Goal: Check status: Check status

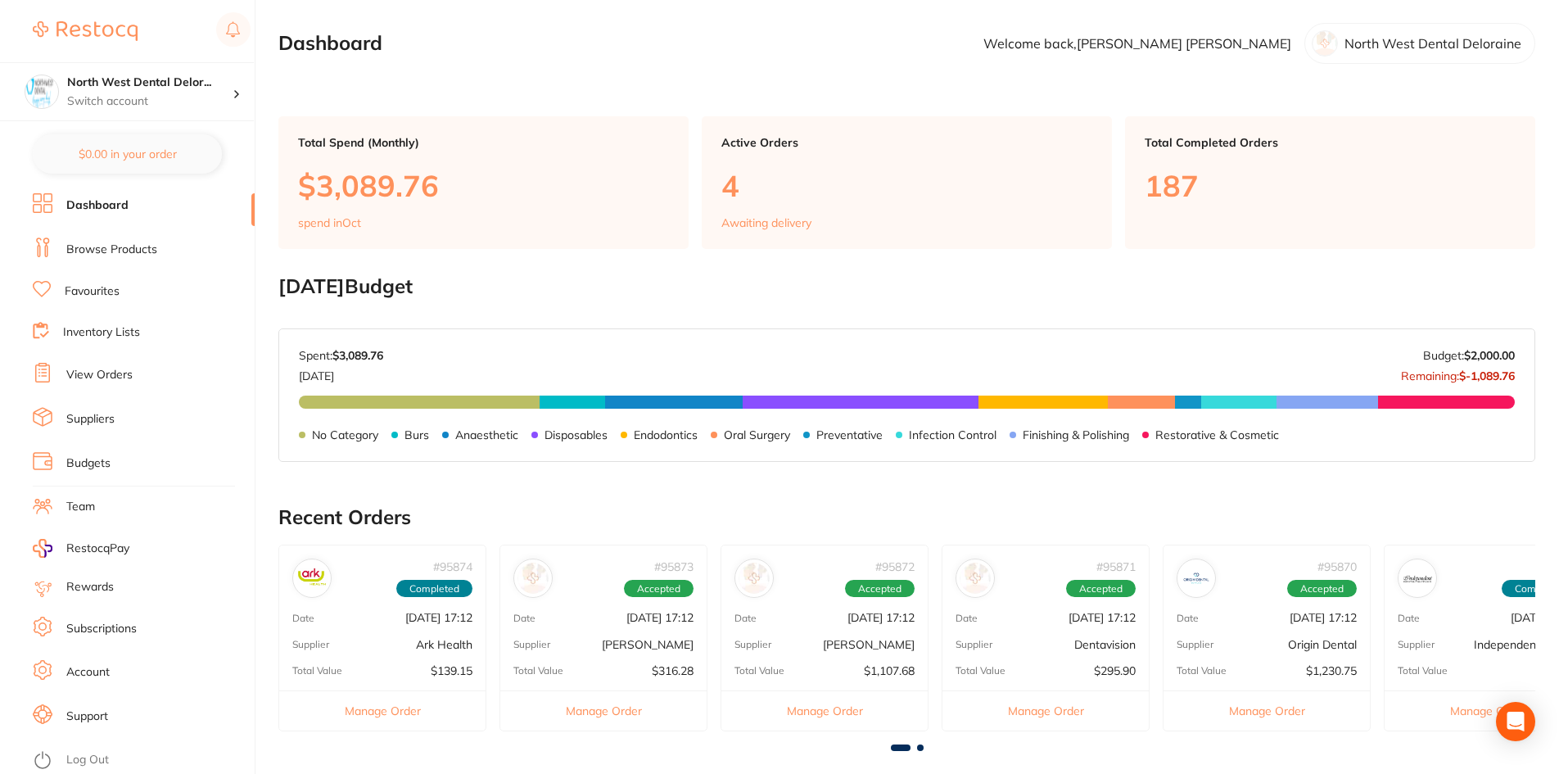
click at [104, 372] on link "View Orders" at bounding box center [99, 375] width 66 height 16
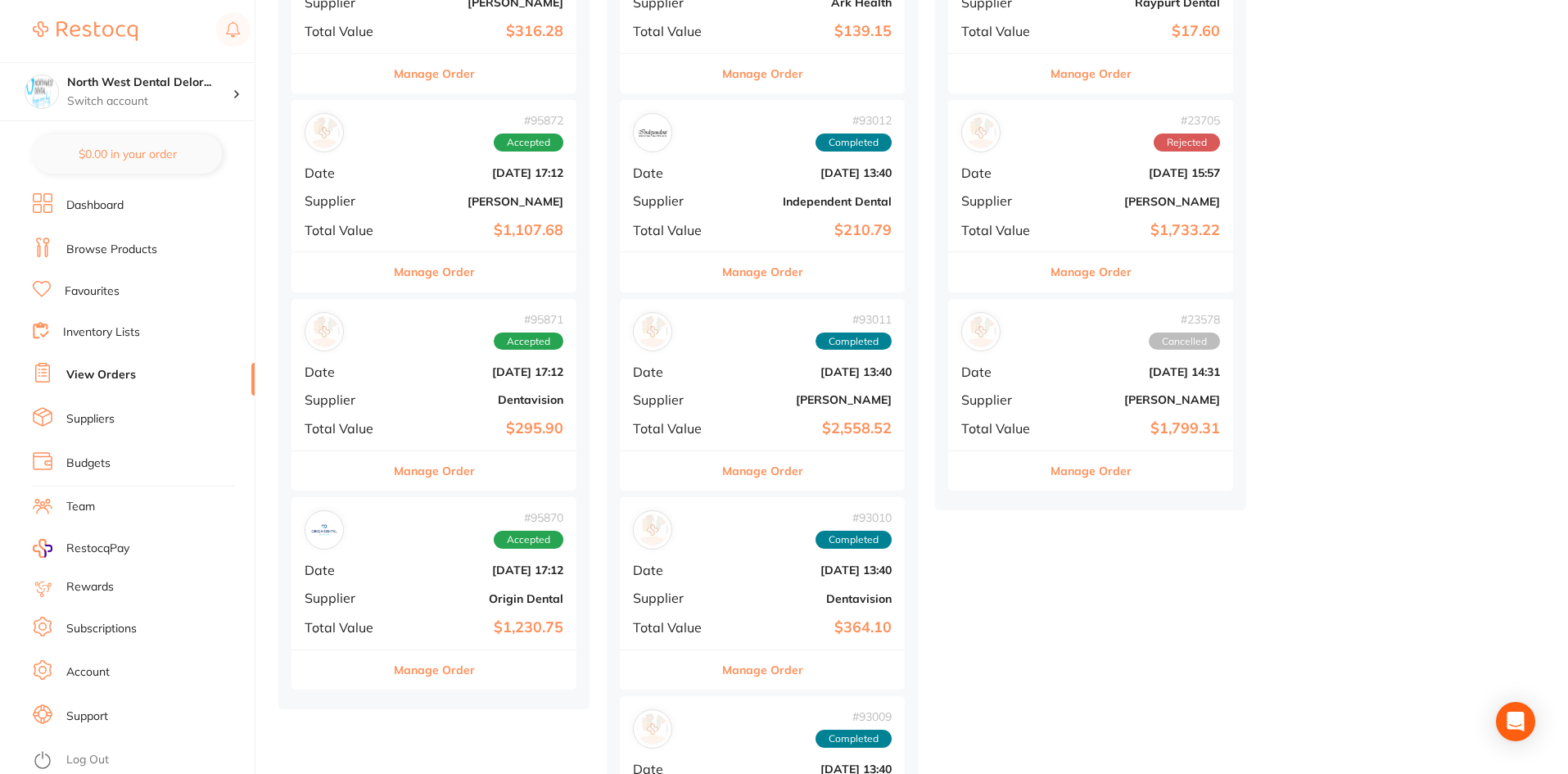
scroll to position [410, 0]
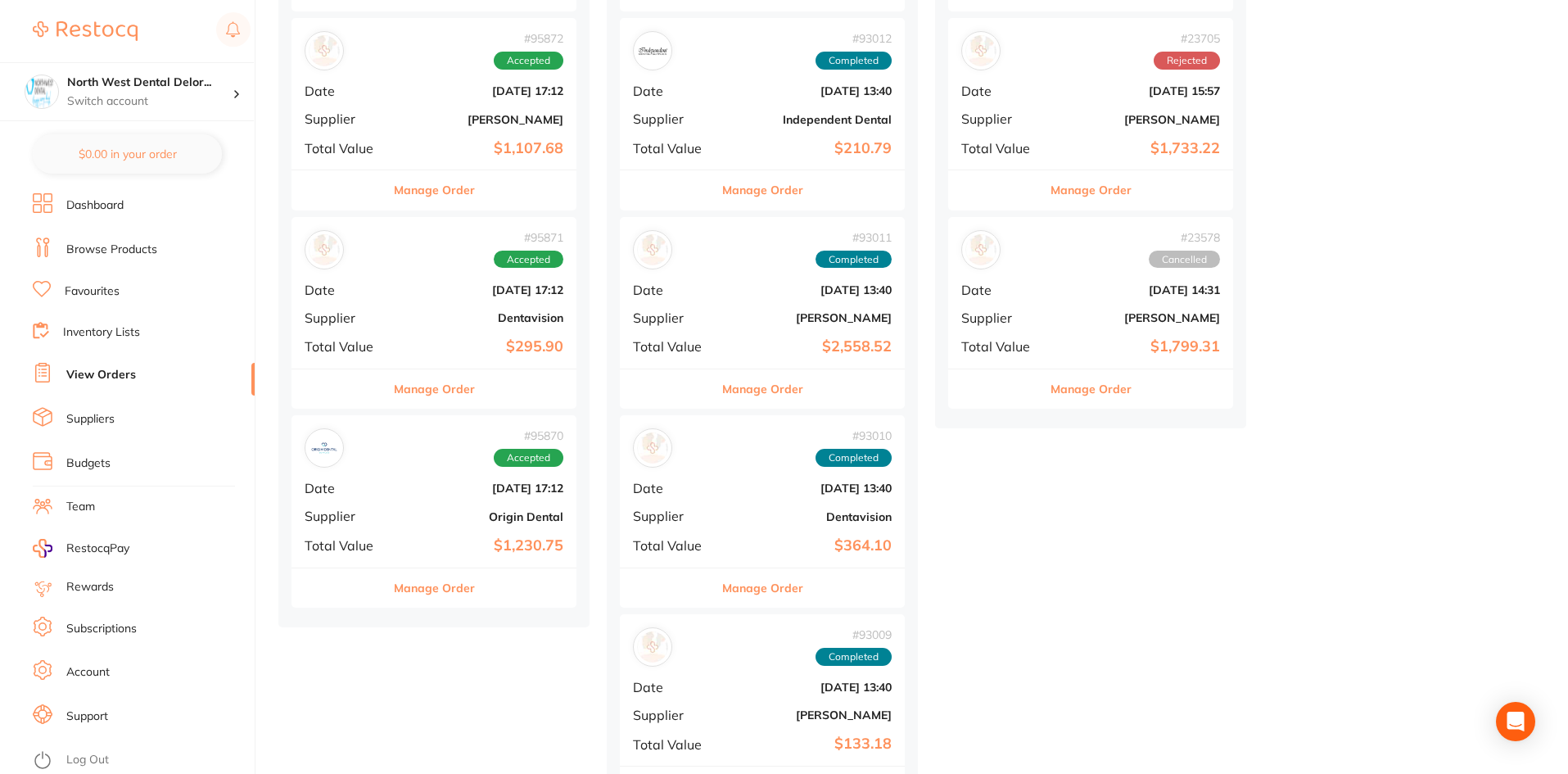
click at [403, 495] on b "Oct 3 2025, 17:12" at bounding box center [481, 488] width 164 height 13
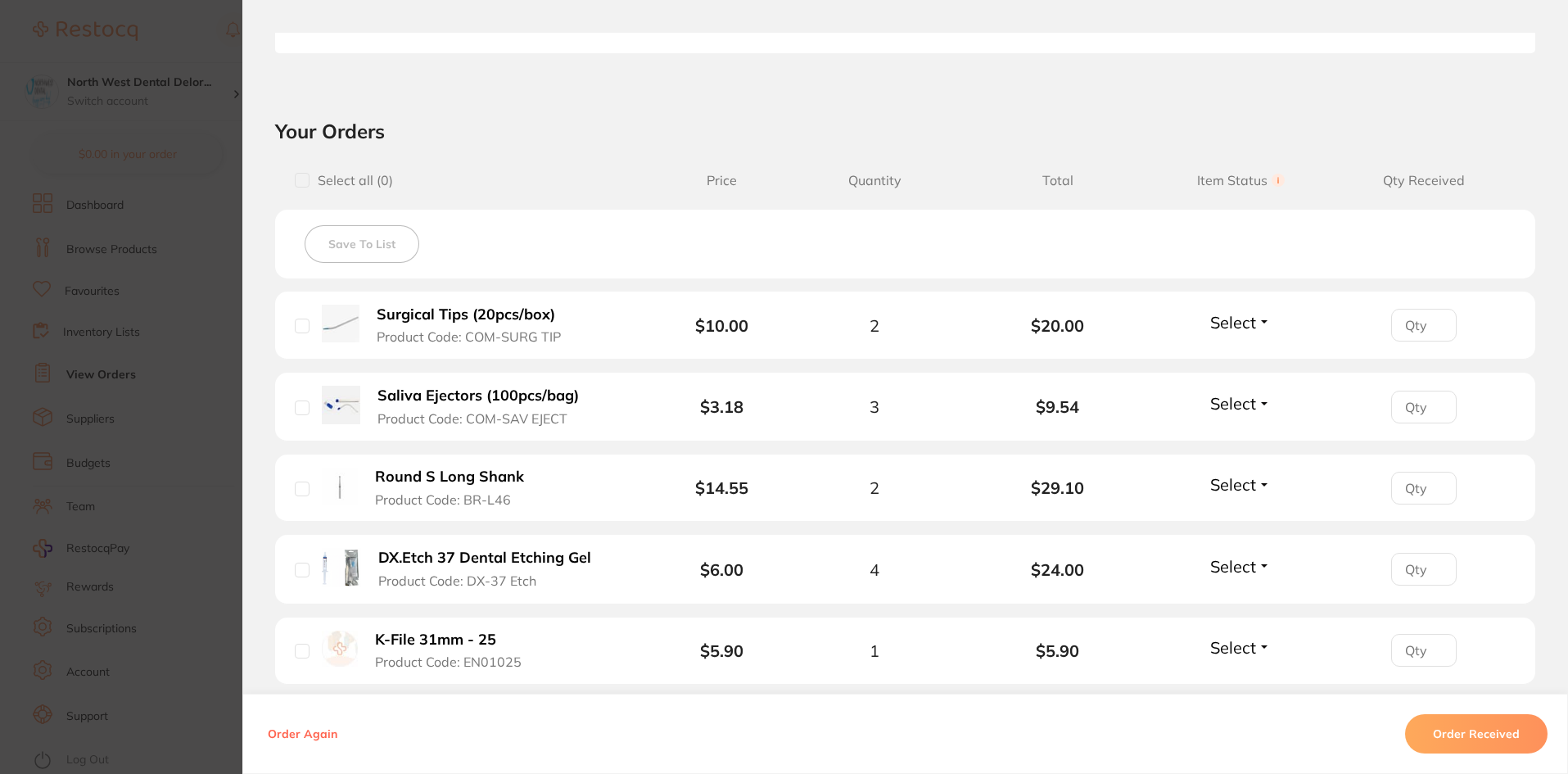
scroll to position [491, 0]
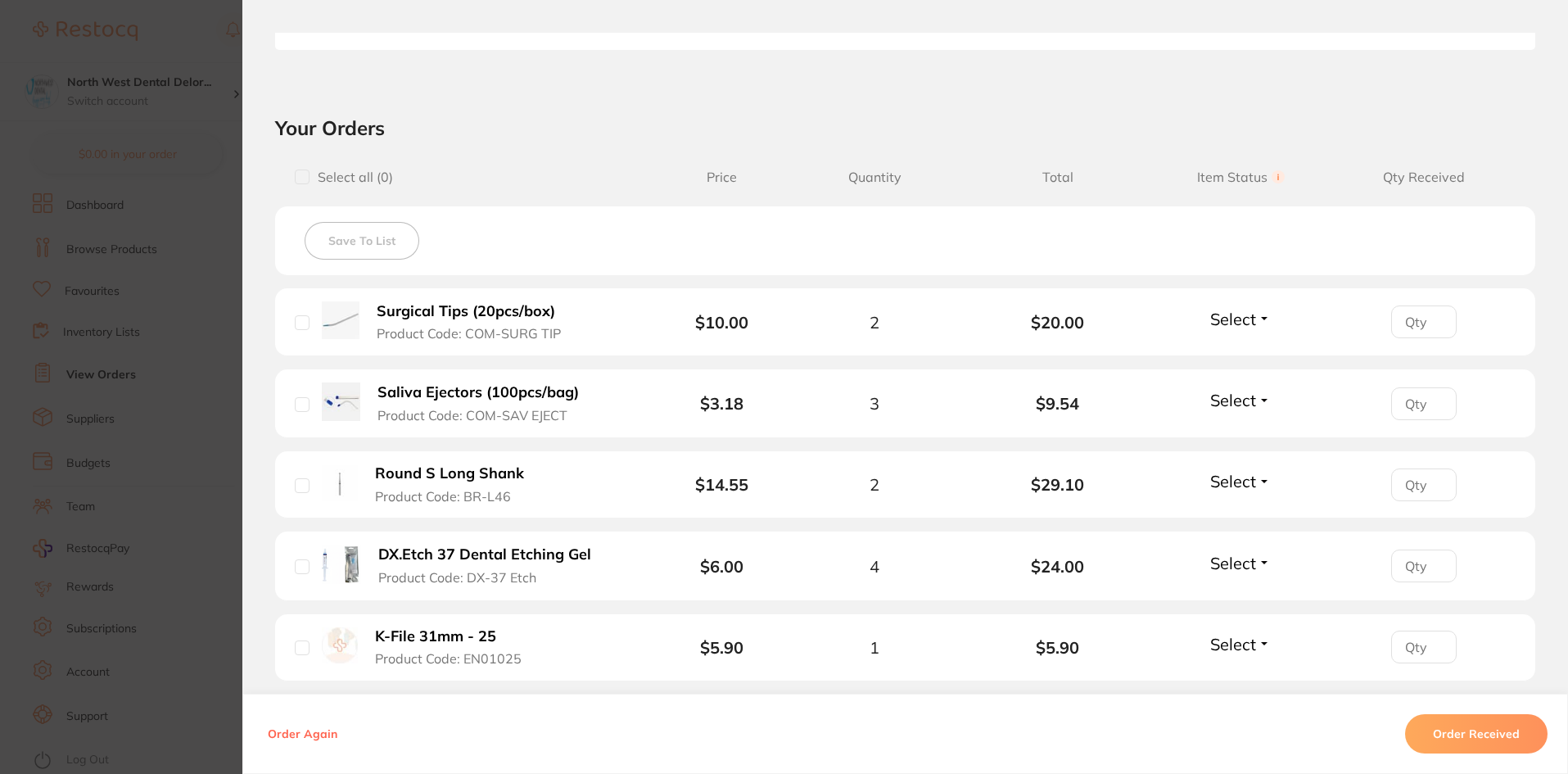
click at [1219, 319] on span "Select" at bounding box center [1233, 319] width 45 height 21
click at [1216, 382] on span "Back Order" at bounding box center [1241, 379] width 50 height 13
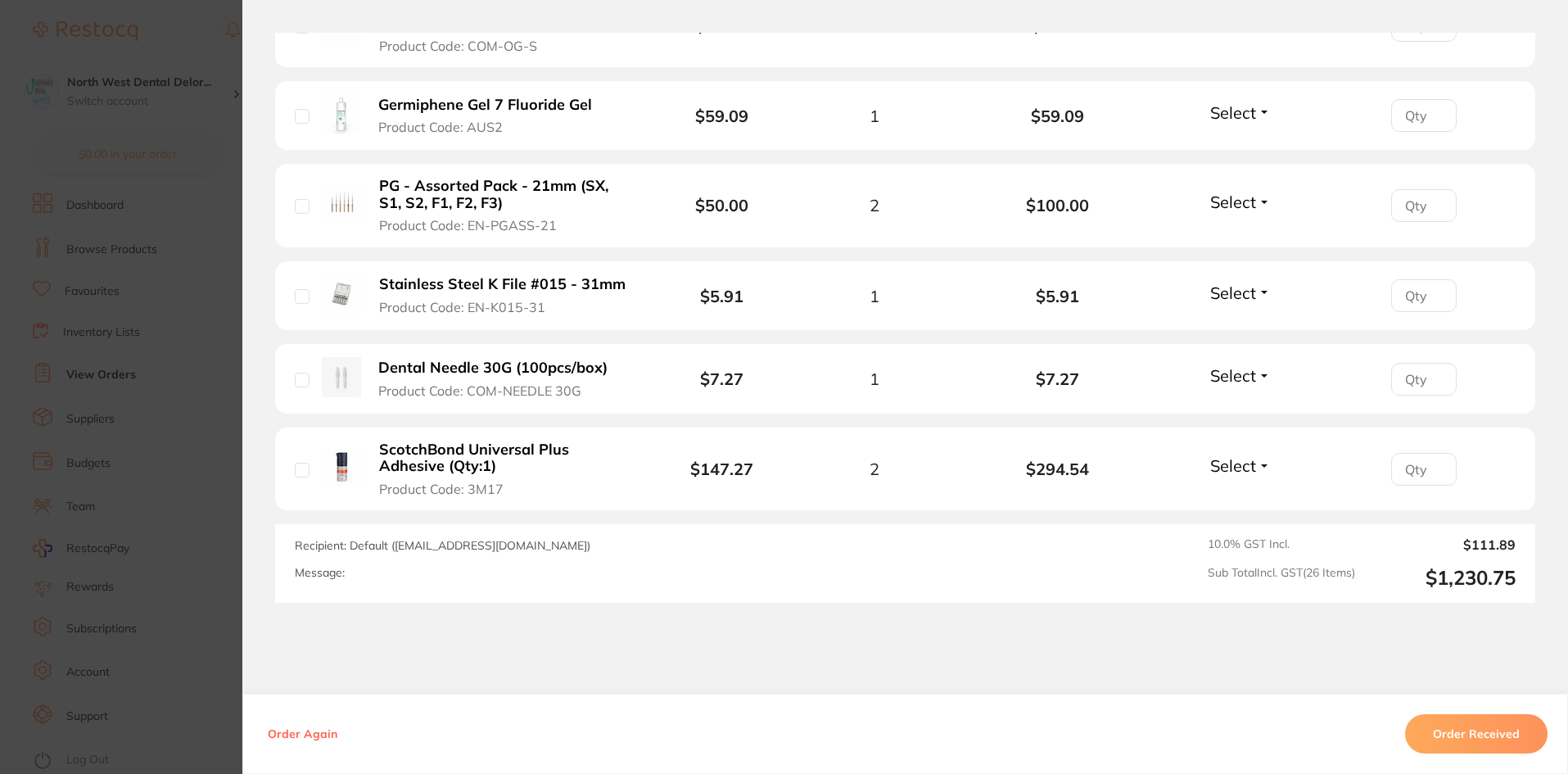
scroll to position [2621, 0]
click at [1256, 453] on button "Select" at bounding box center [1241, 463] width 71 height 21
click at [1226, 519] on span "Back Order" at bounding box center [1241, 525] width 50 height 13
click at [1426, 719] on button "Order Received" at bounding box center [1476, 733] width 143 height 39
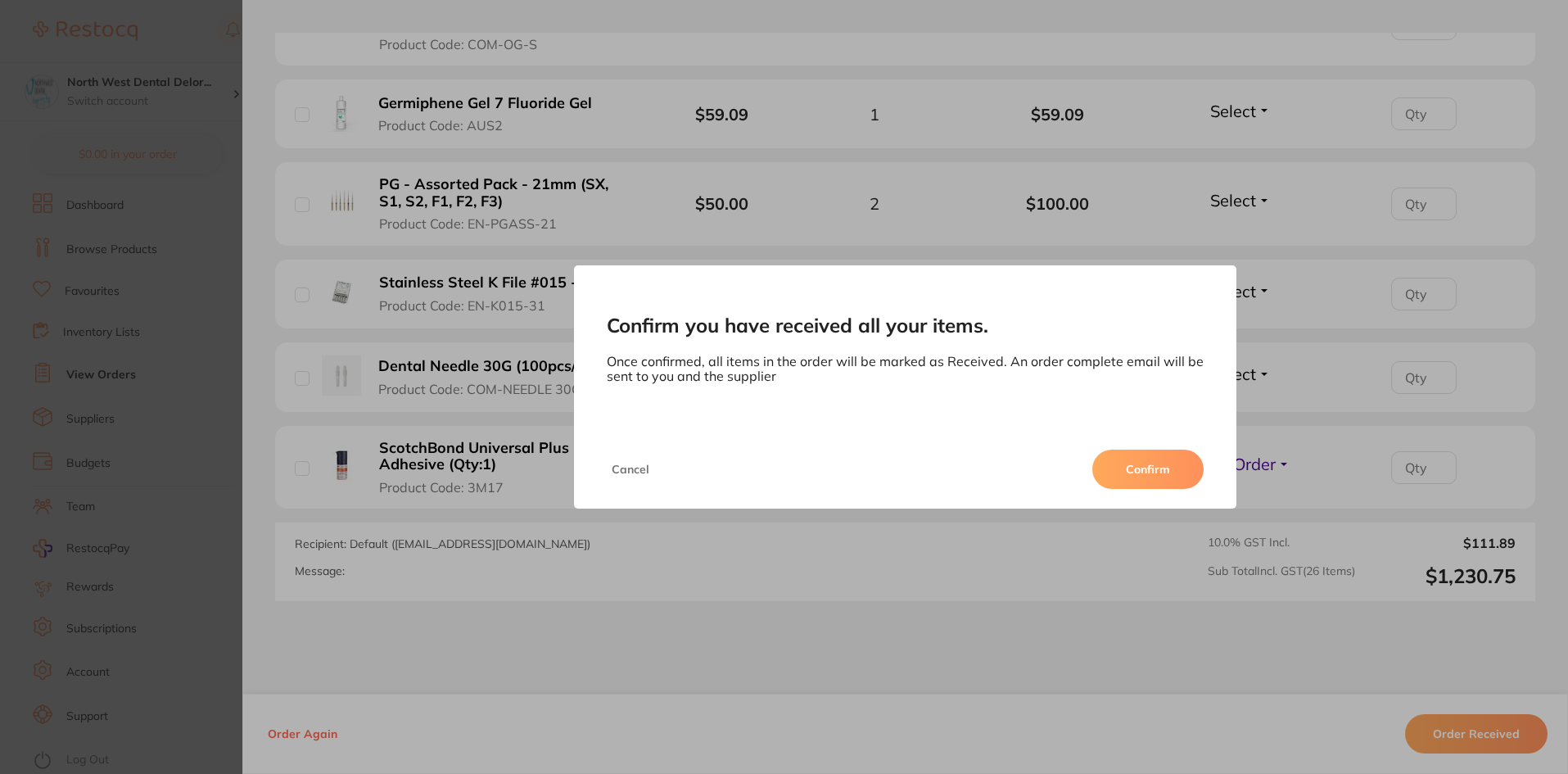
click at [617, 462] on button "Cancel" at bounding box center [630, 469] width 47 height 39
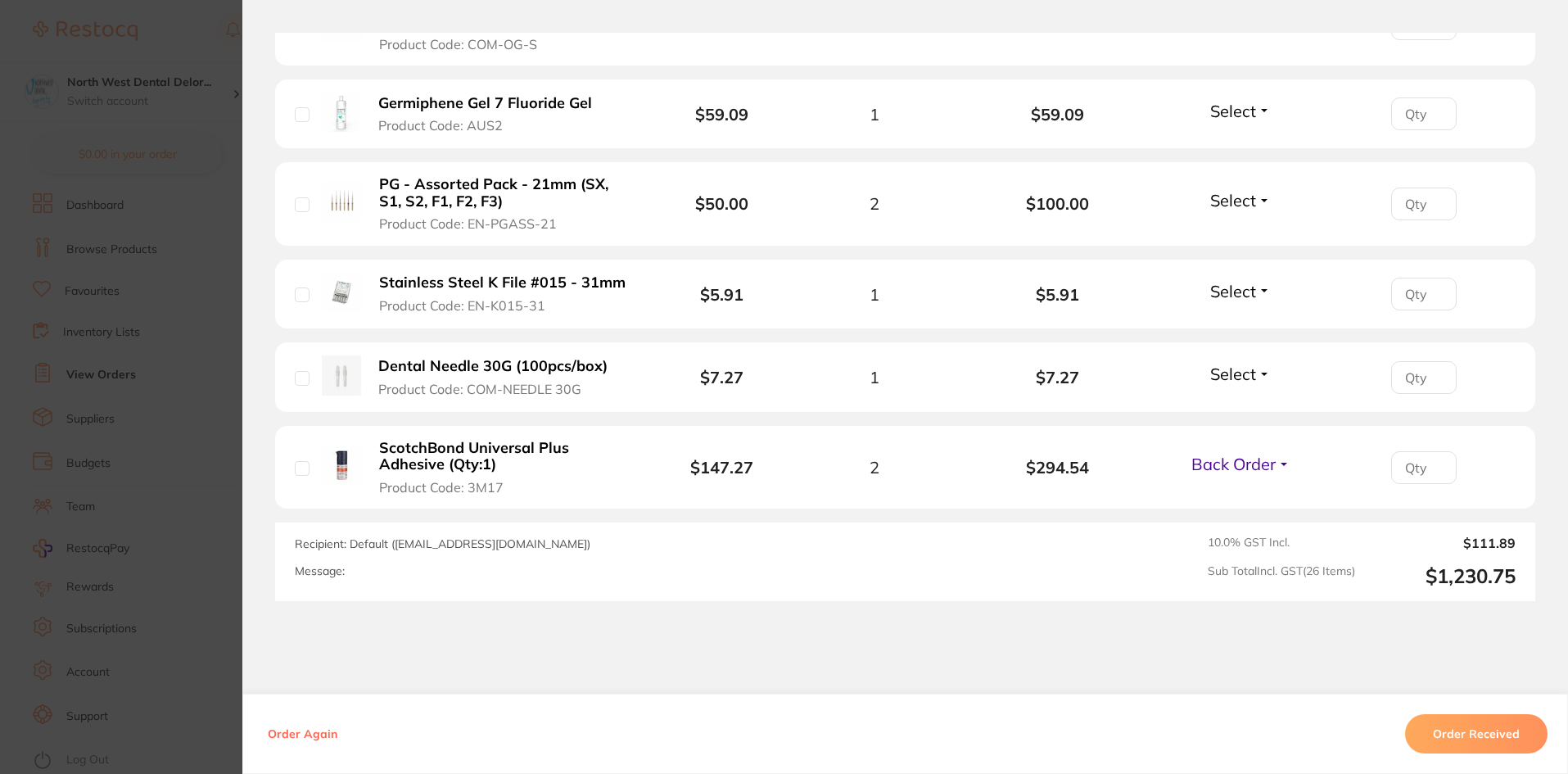
click at [67, 427] on section "Confirm you have received all your items. Once confirmed, all items in the orde…" at bounding box center [784, 387] width 1568 height 774
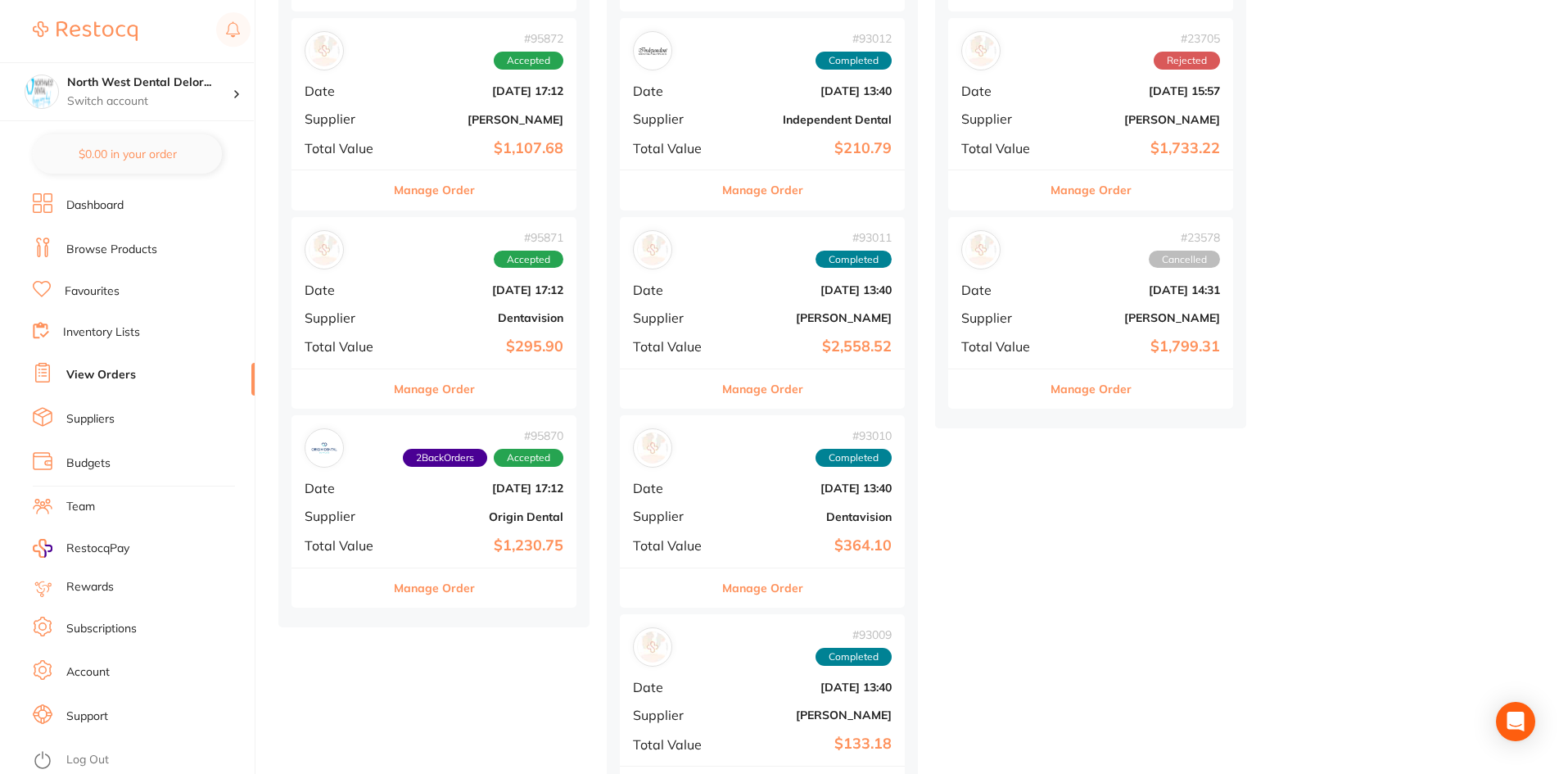
click at [479, 342] on b "$295.90" at bounding box center [481, 346] width 164 height 17
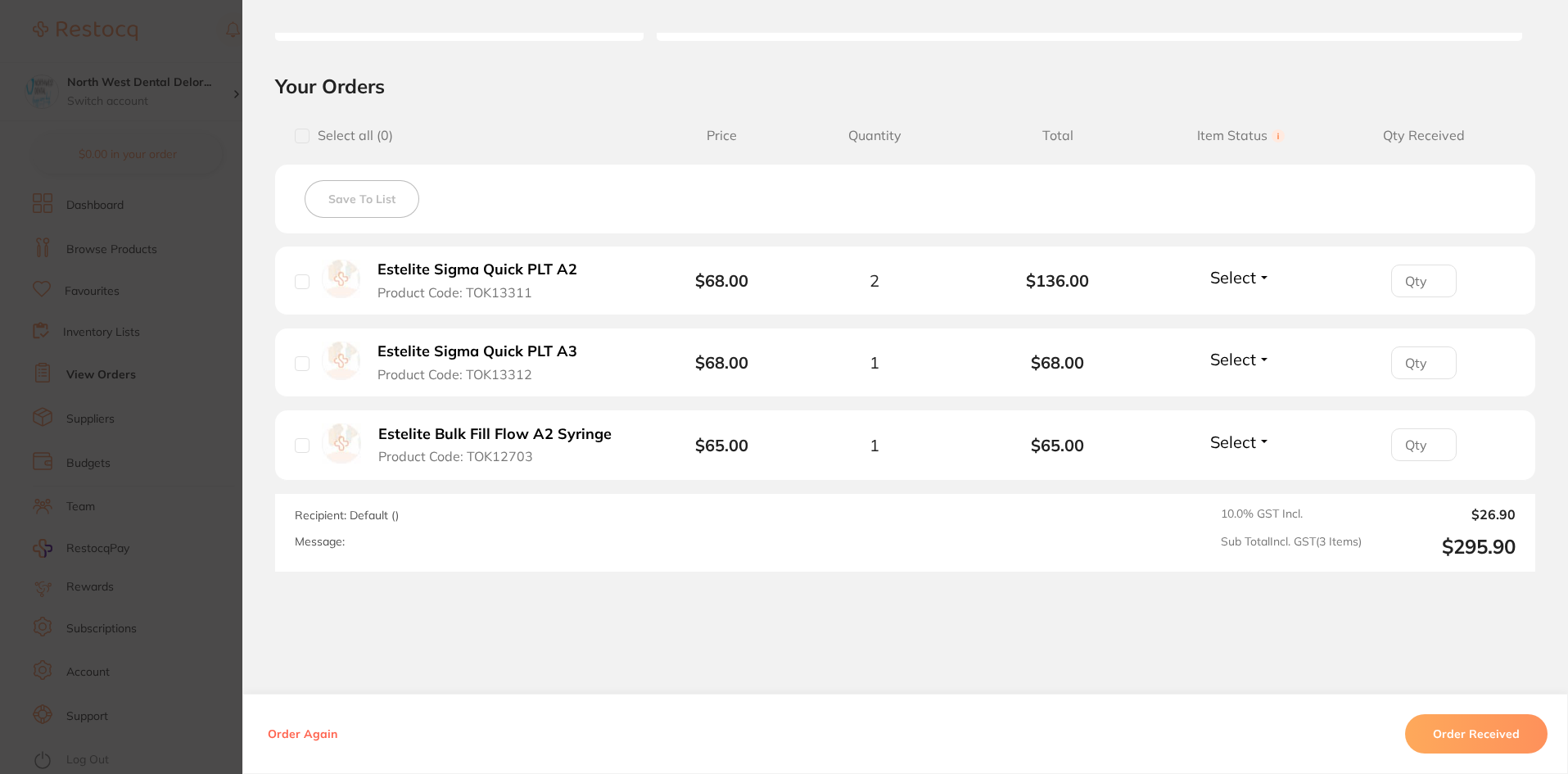
scroll to position [370, 0]
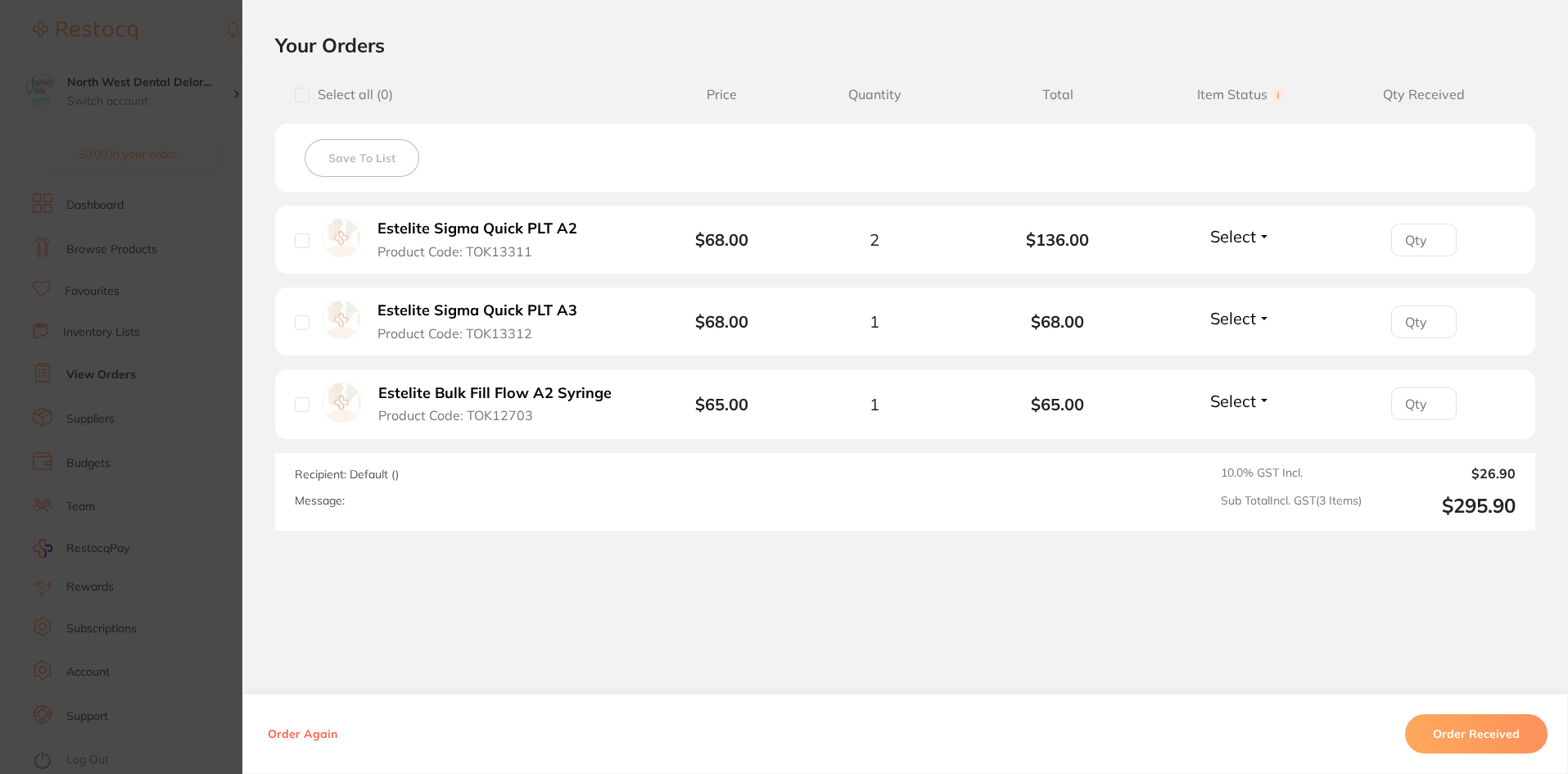
click at [1465, 734] on button "Order Received" at bounding box center [1476, 733] width 143 height 39
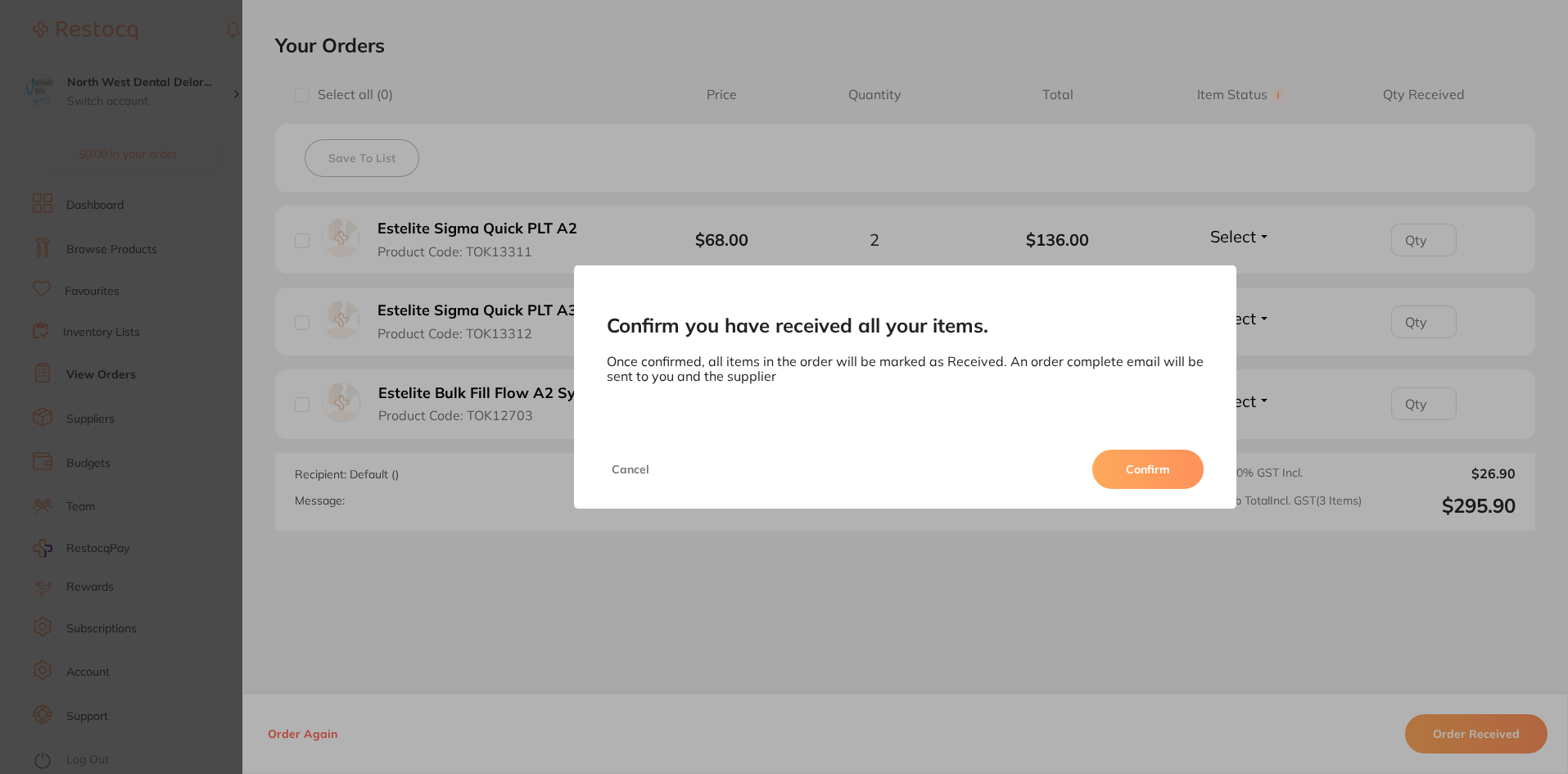
click at [1134, 462] on button "Confirm" at bounding box center [1148, 469] width 112 height 39
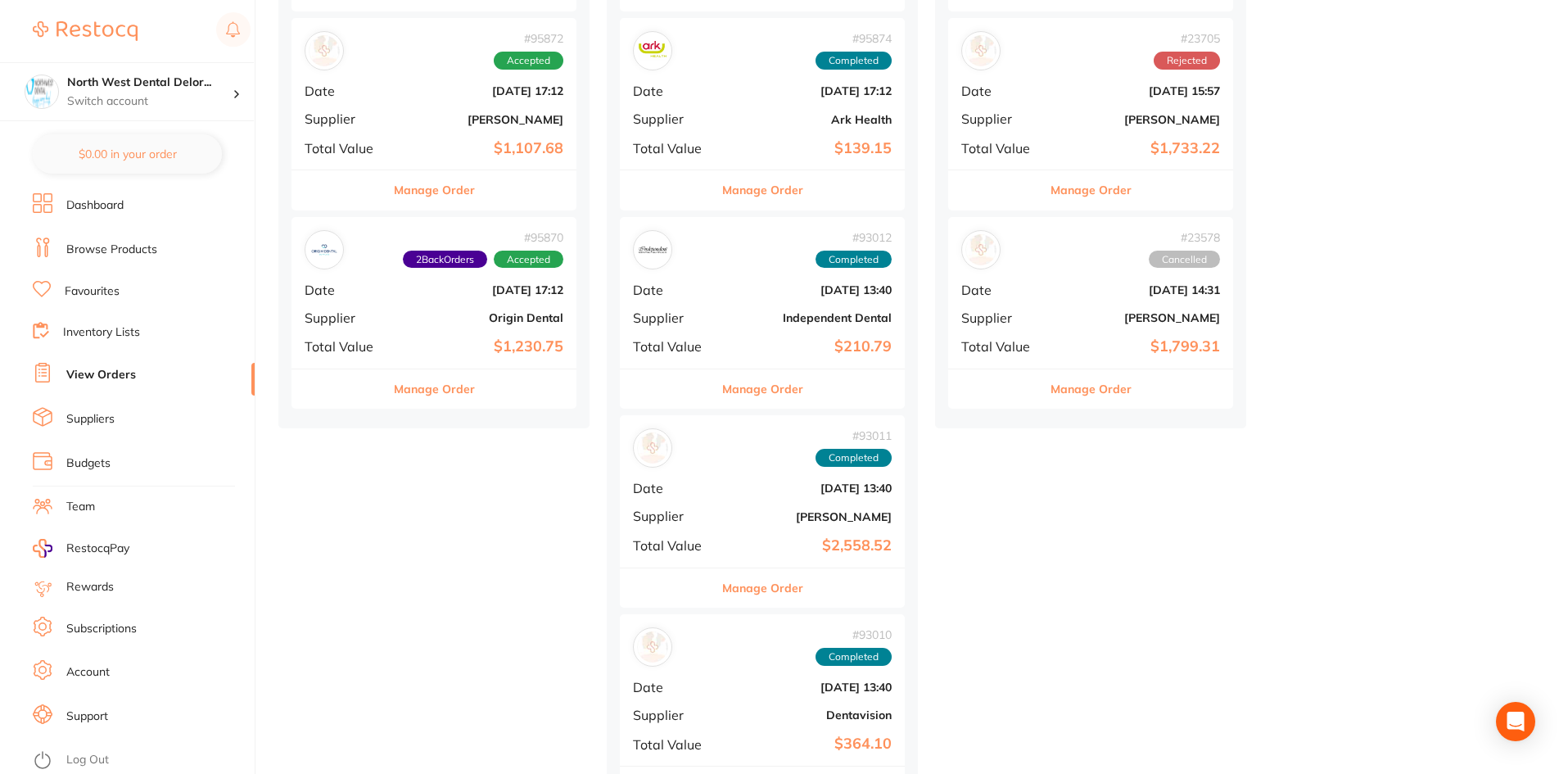
click at [557, 134] on div "# 95872 Accepted Date Oct 3 2025, 17:12 Supplier Henry Schein Halas Total Value…" at bounding box center [434, 94] width 285 height 152
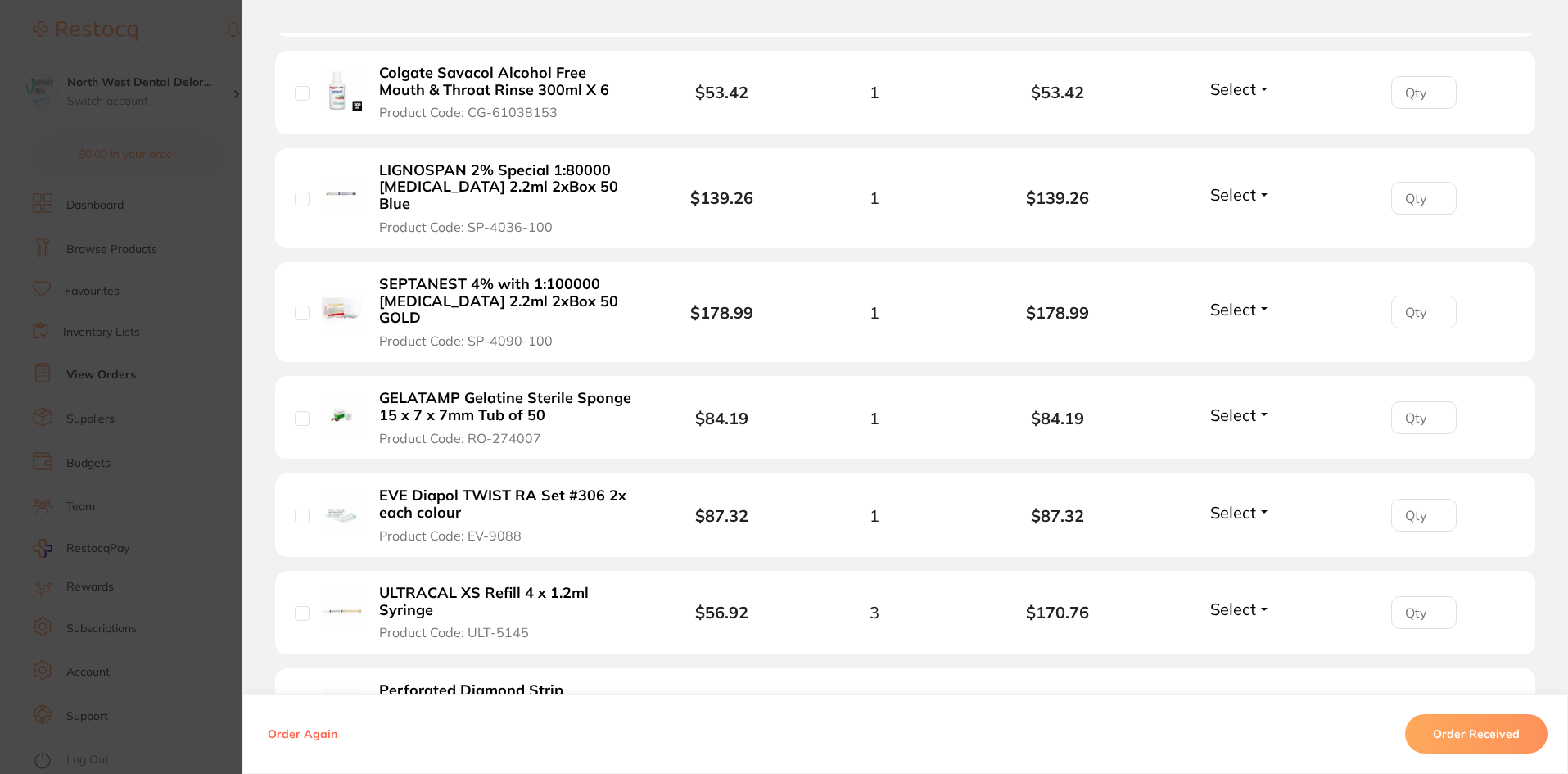
scroll to position [901, 0]
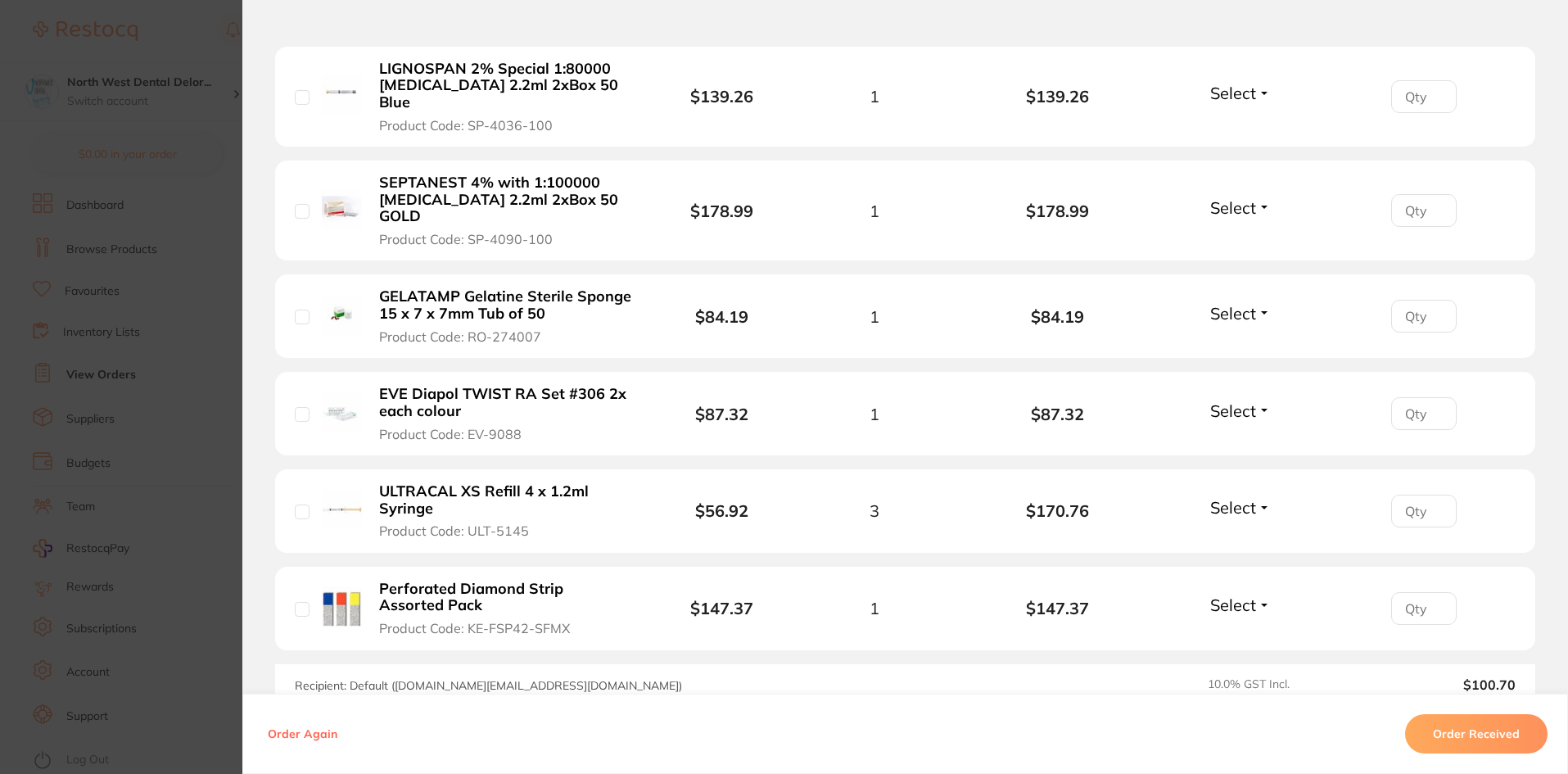
click at [1477, 736] on button "Order Received" at bounding box center [1476, 733] width 143 height 39
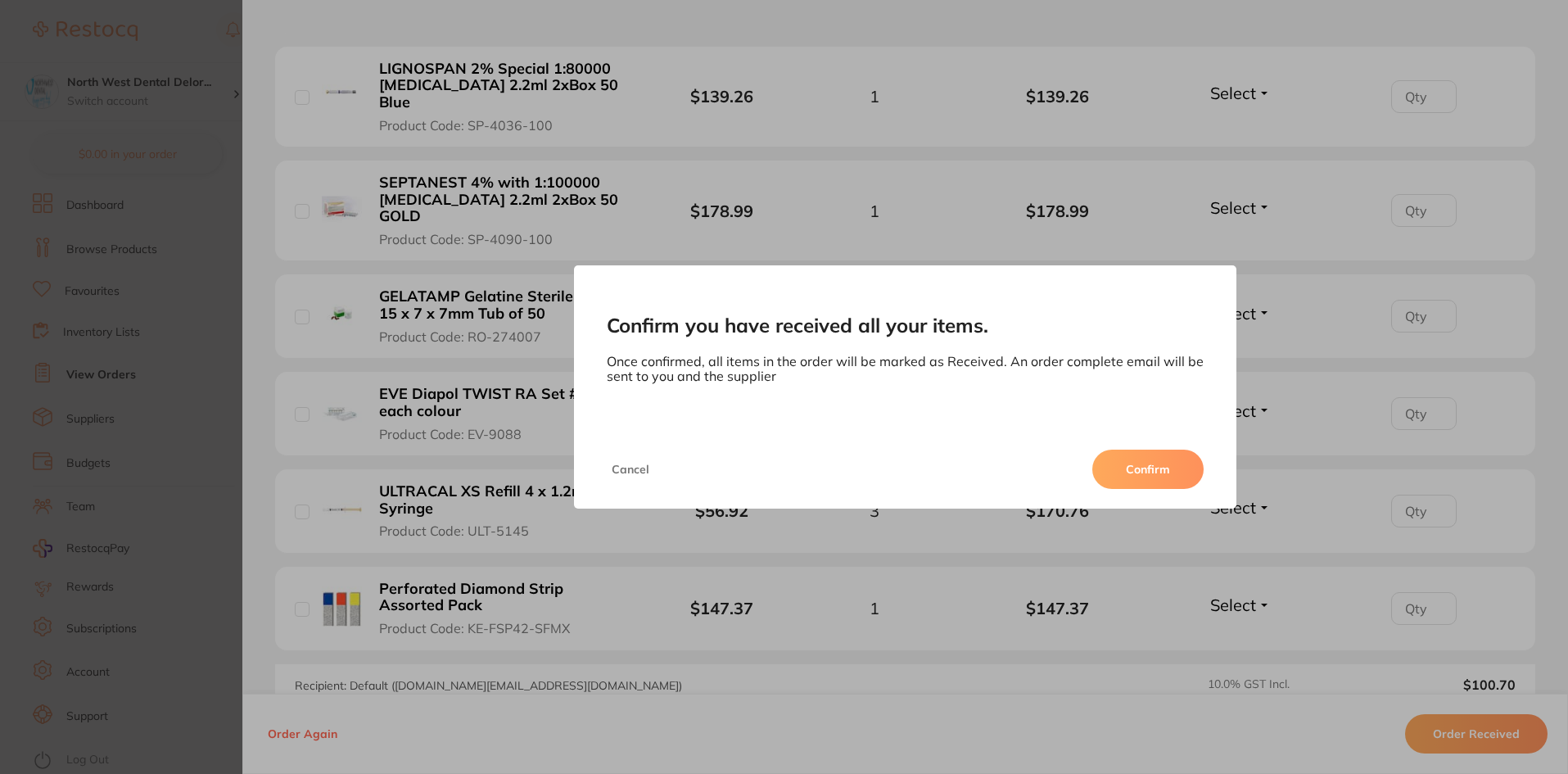
click at [1174, 481] on button "Confirm" at bounding box center [1148, 469] width 112 height 39
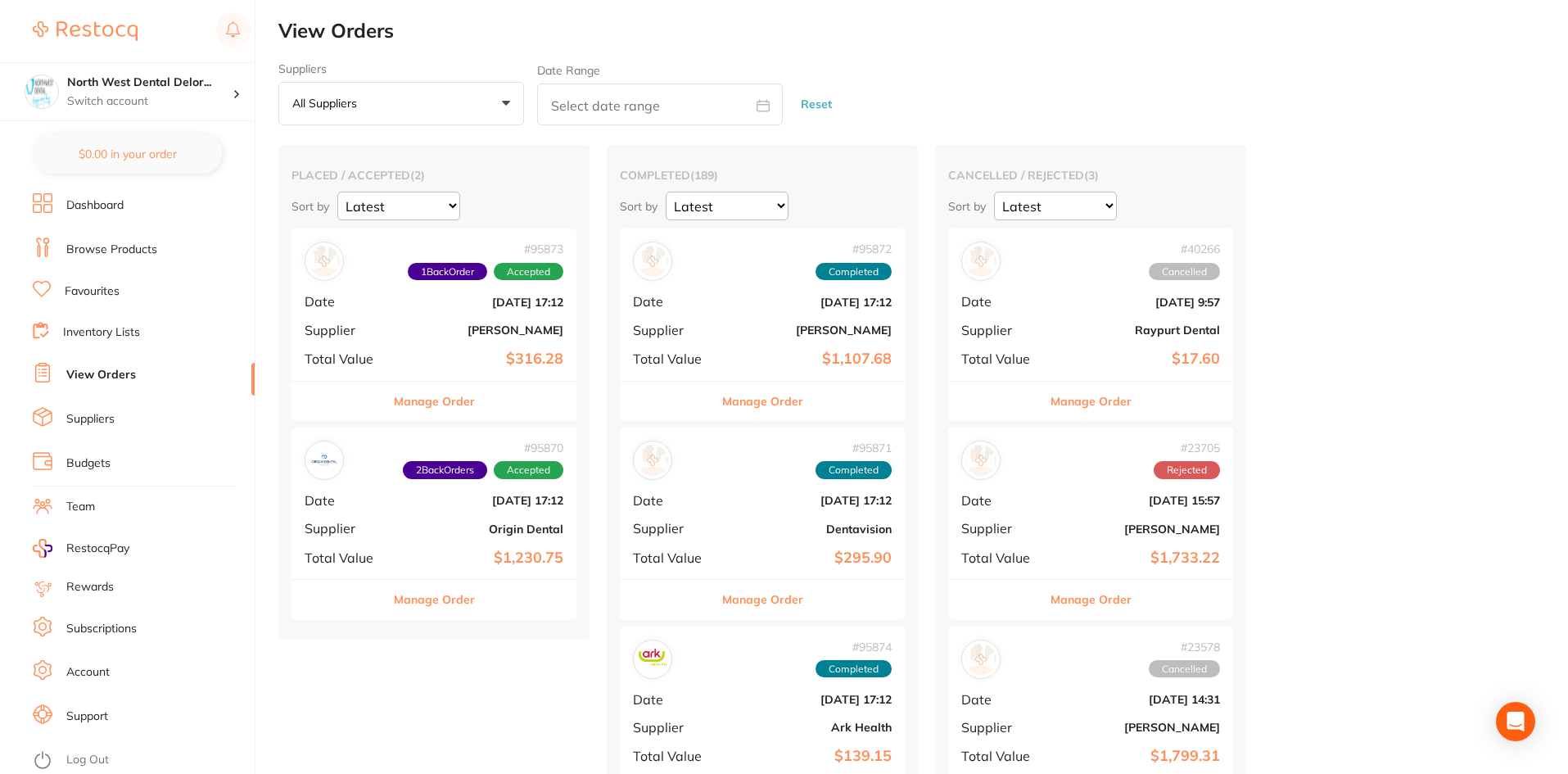
click at [460, 354] on b "$316.28" at bounding box center [481, 359] width 164 height 17
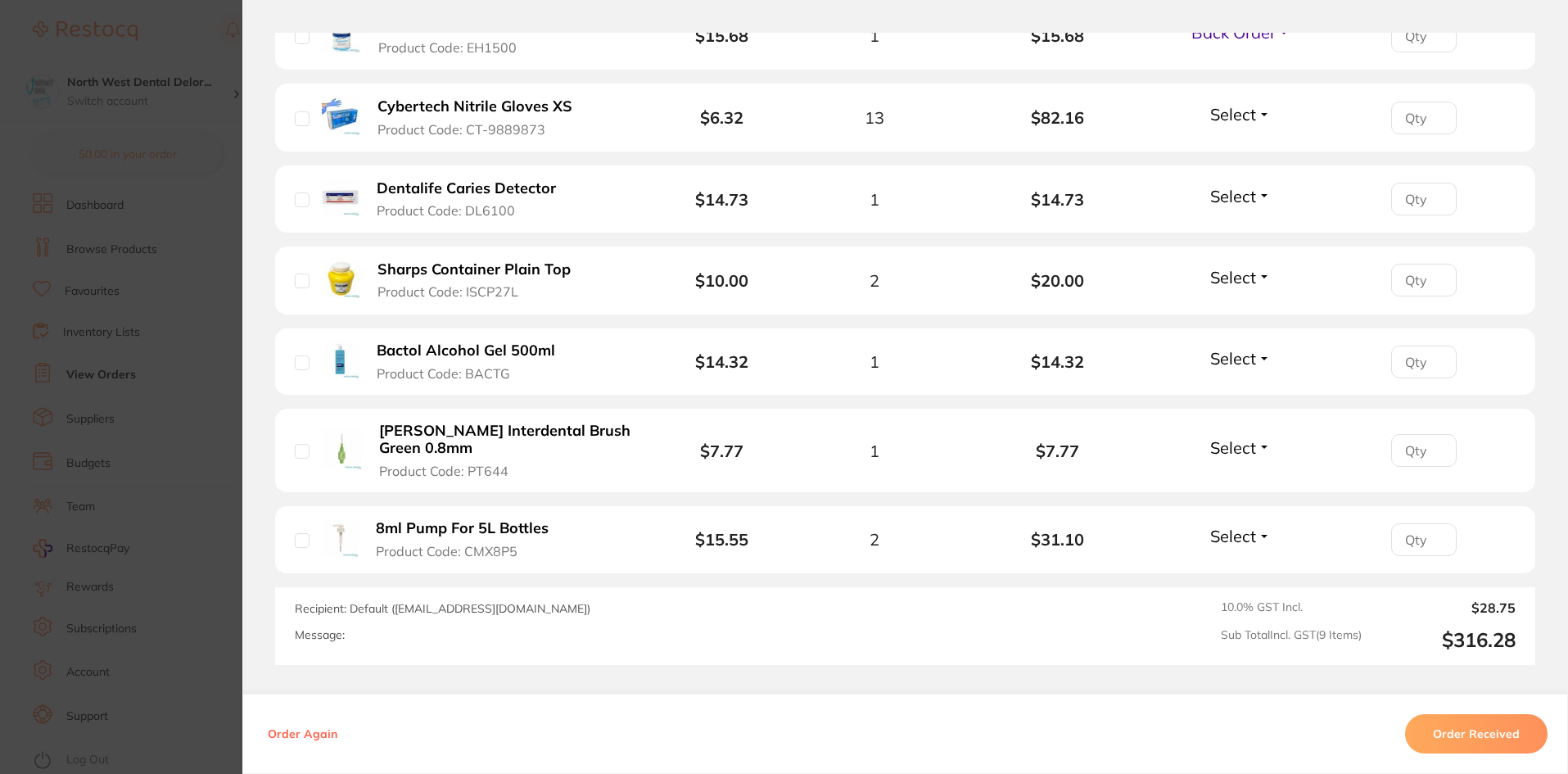
scroll to position [573, 0]
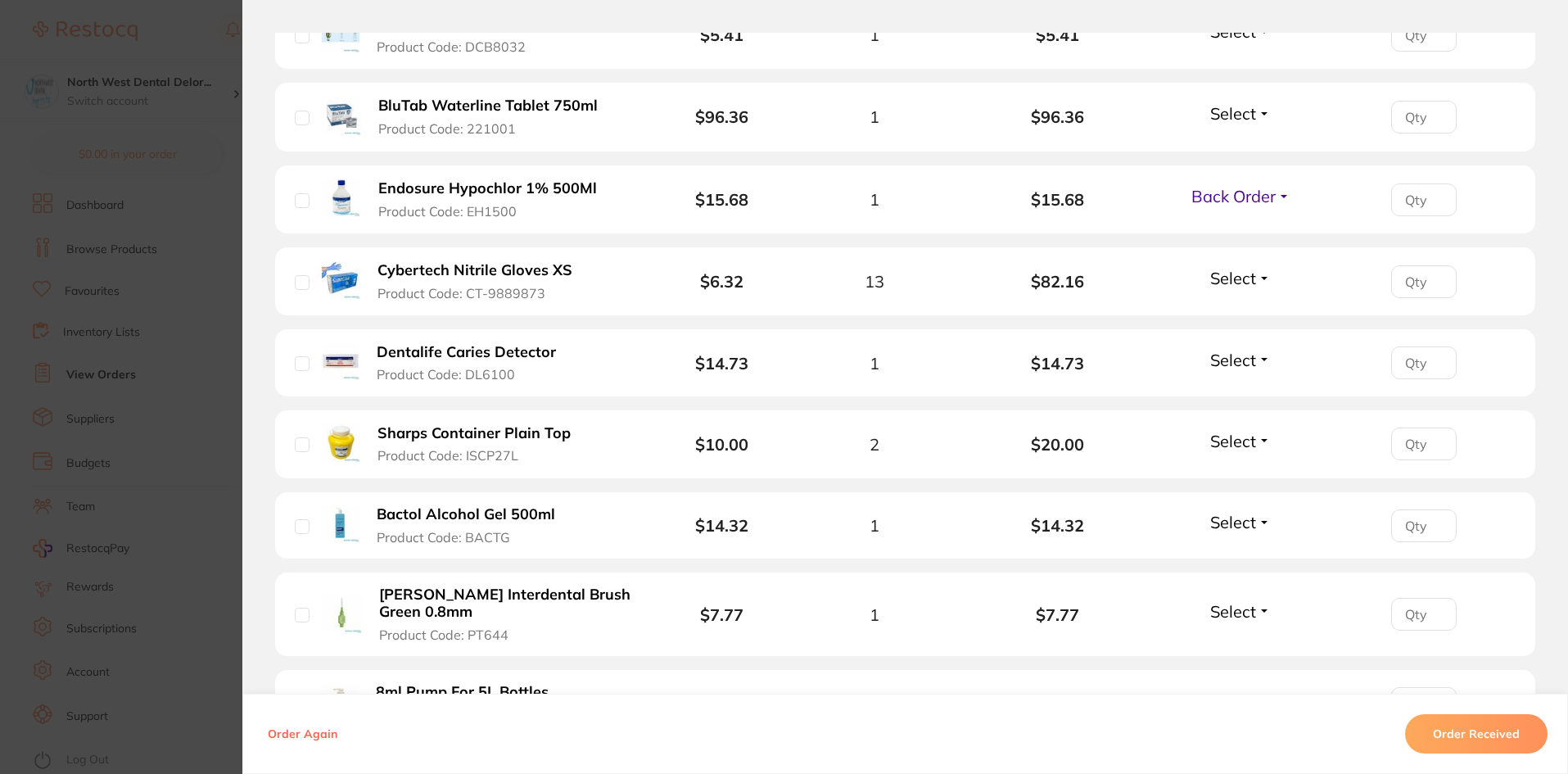
click at [136, 426] on section "Order ID: Restocq- 95873 Order Information 1 Back Order Accepted Order Order Da…" at bounding box center [784, 387] width 1568 height 774
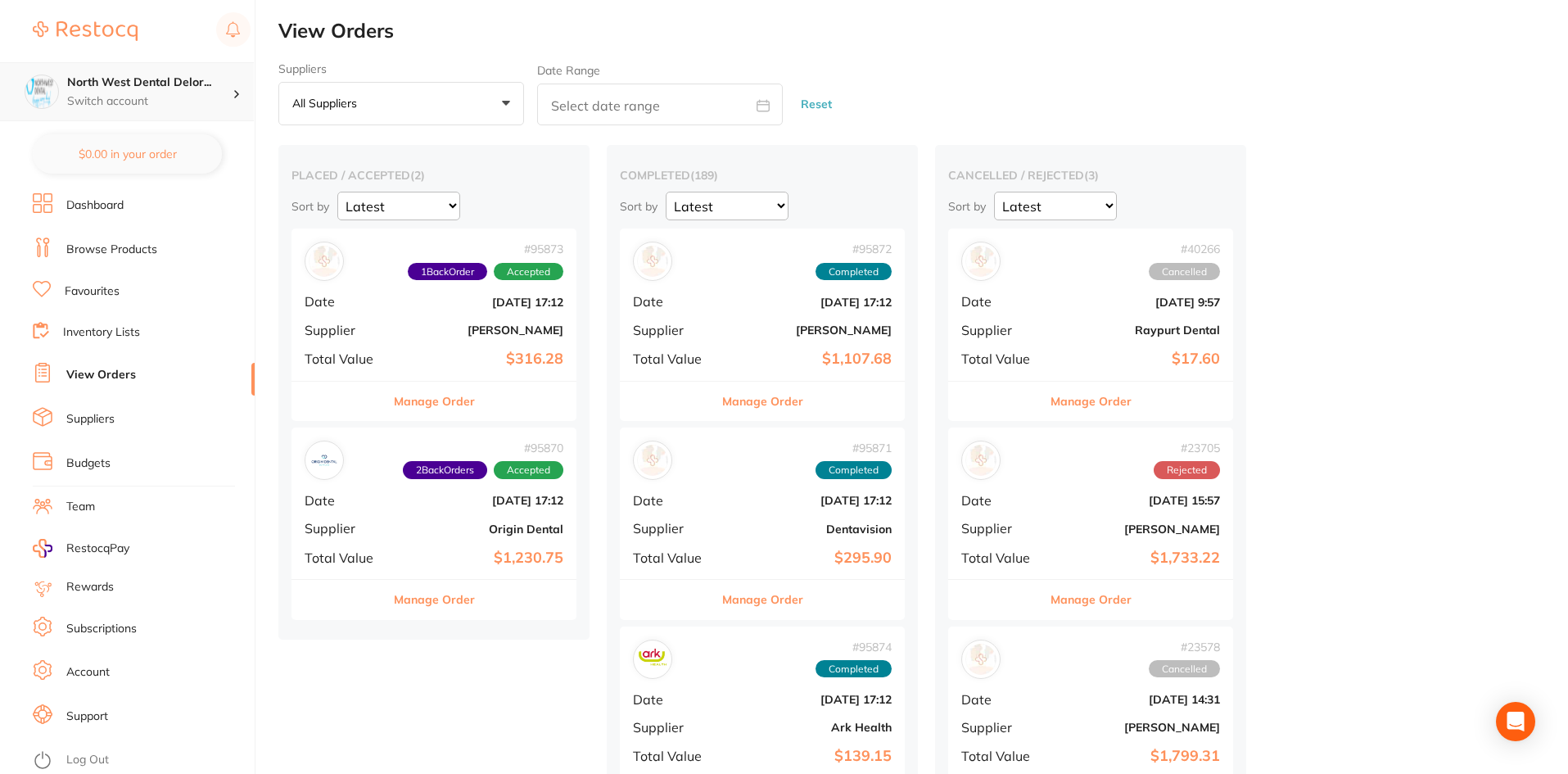
click at [178, 86] on h4 "North West Dental Delor..." at bounding box center [150, 83] width 165 height 16
click at [168, 146] on h4 "Longford Smileco" at bounding box center [156, 142] width 171 height 16
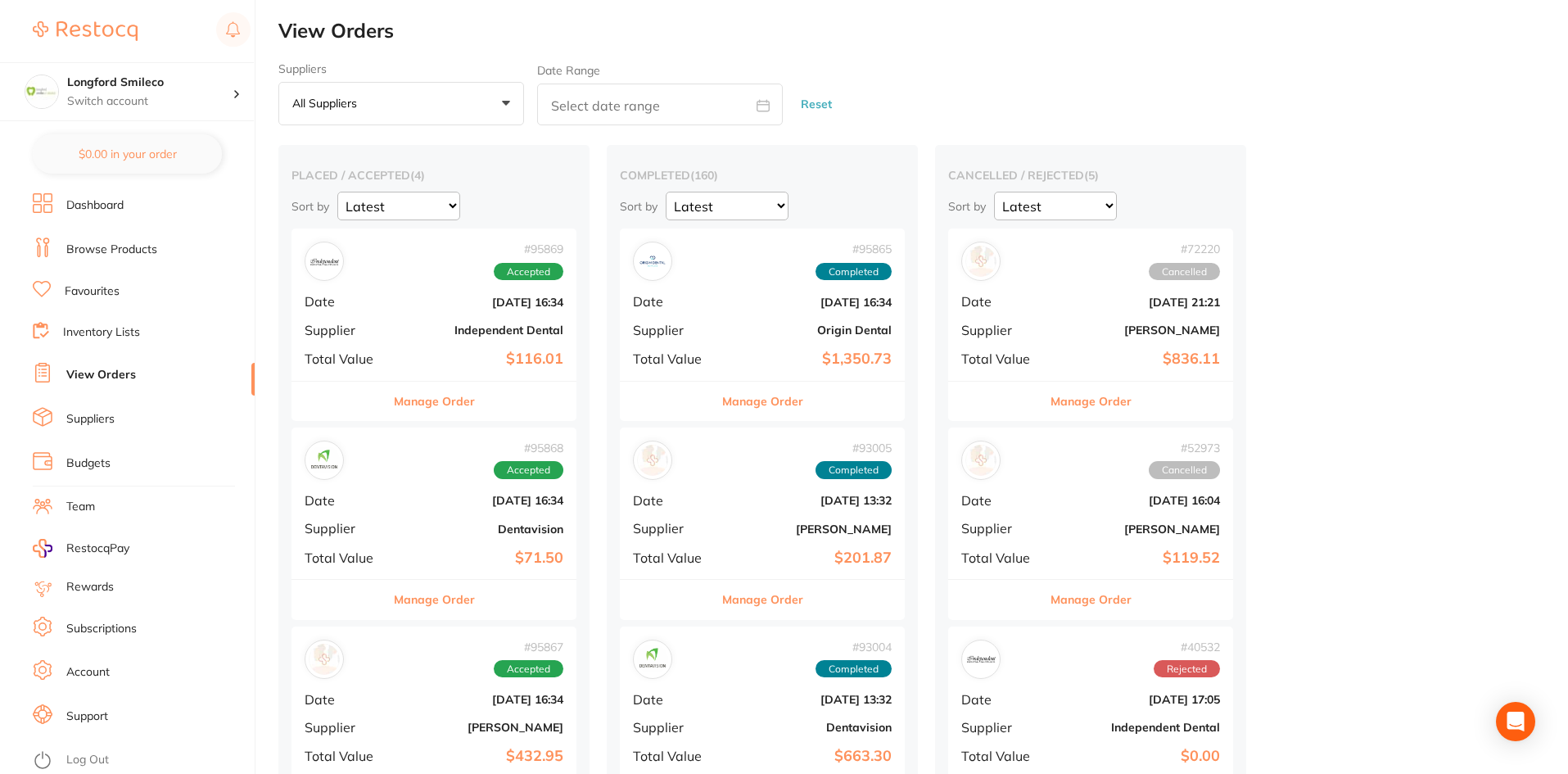
click at [486, 303] on b "[DATE] 16:34" at bounding box center [481, 302] width 164 height 13
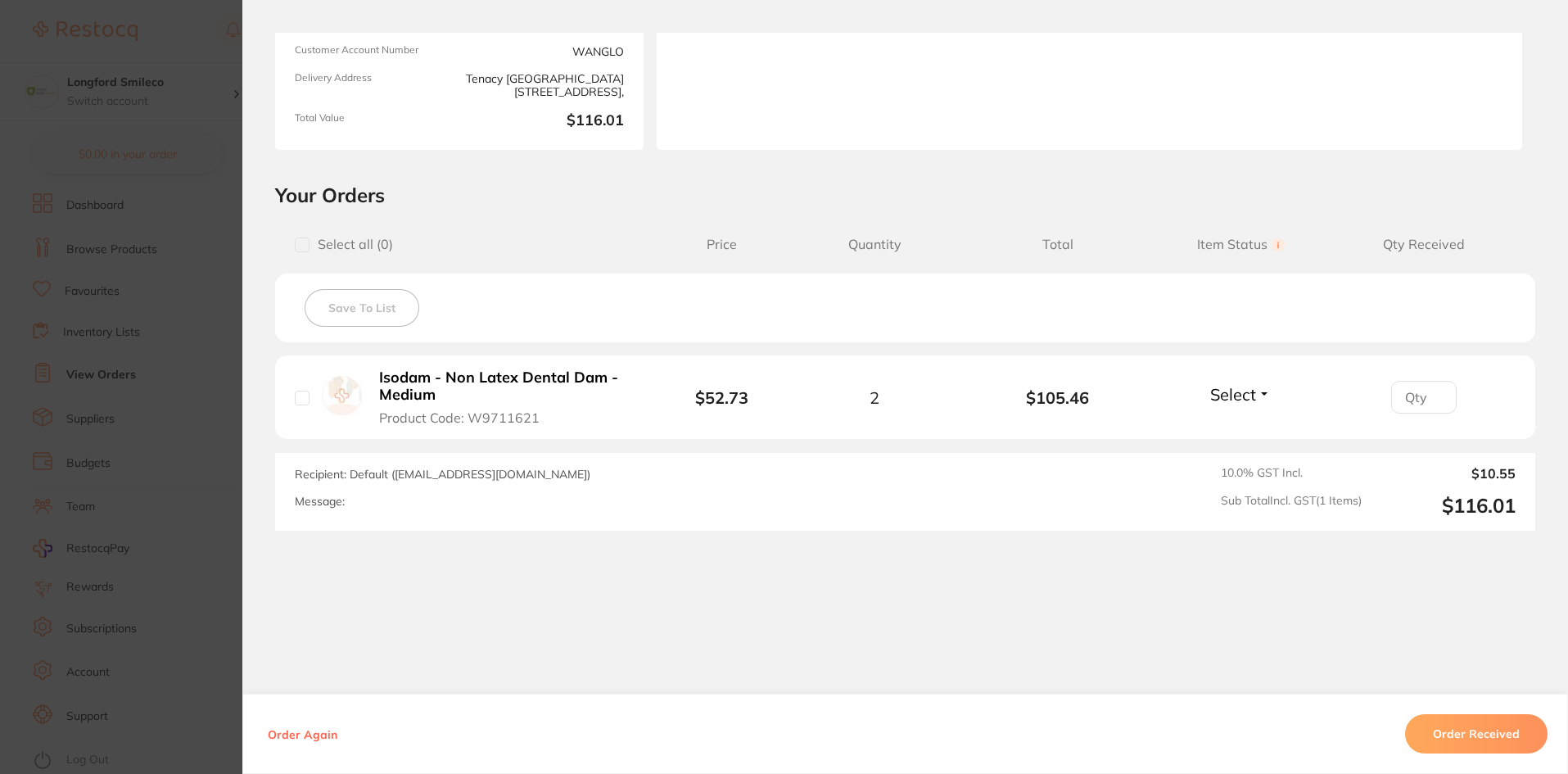
scroll to position [221, 0]
click at [1469, 743] on button "Order Received" at bounding box center [1476, 733] width 143 height 39
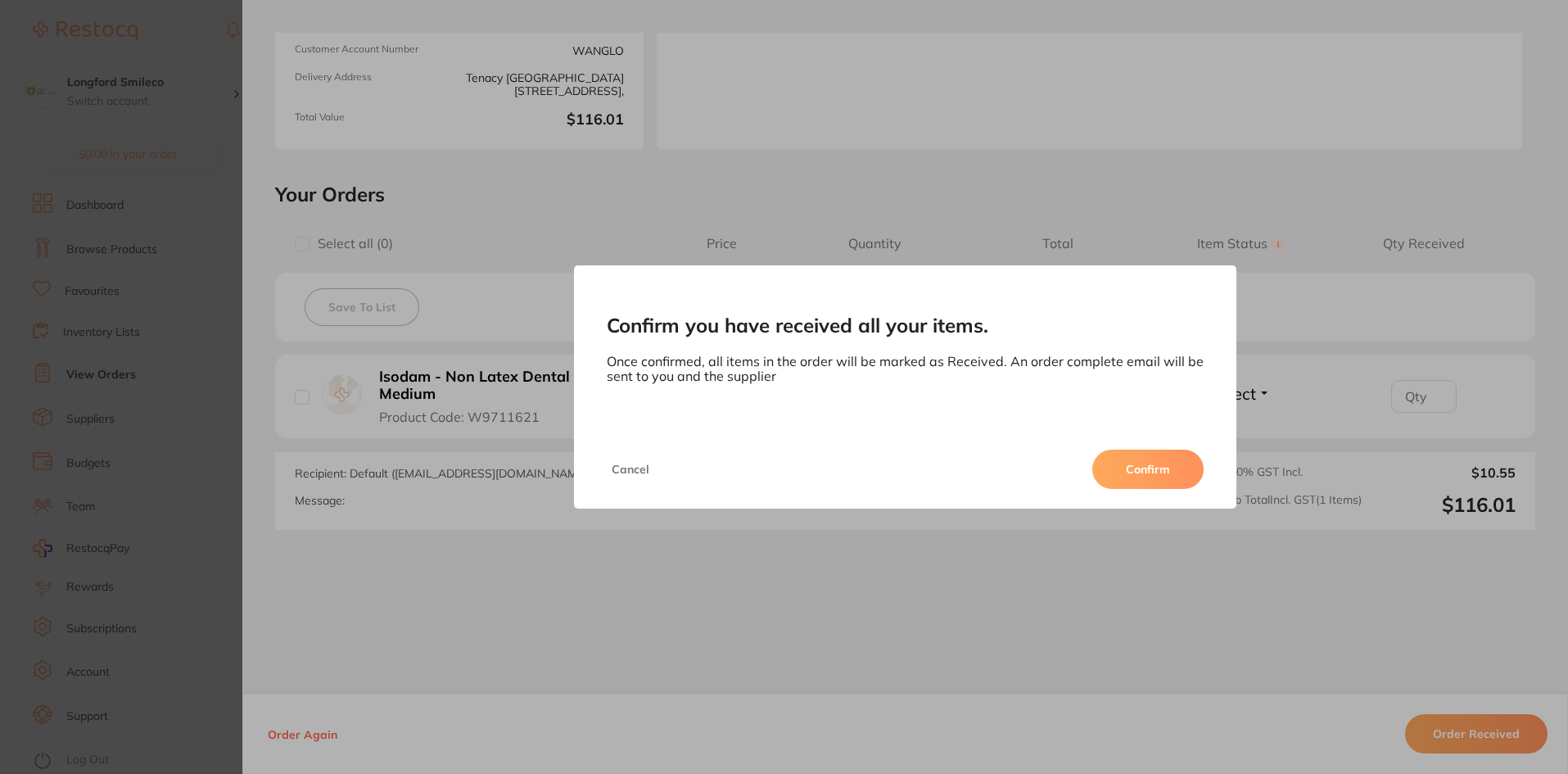
click at [1131, 461] on button "Confirm" at bounding box center [1148, 469] width 112 height 39
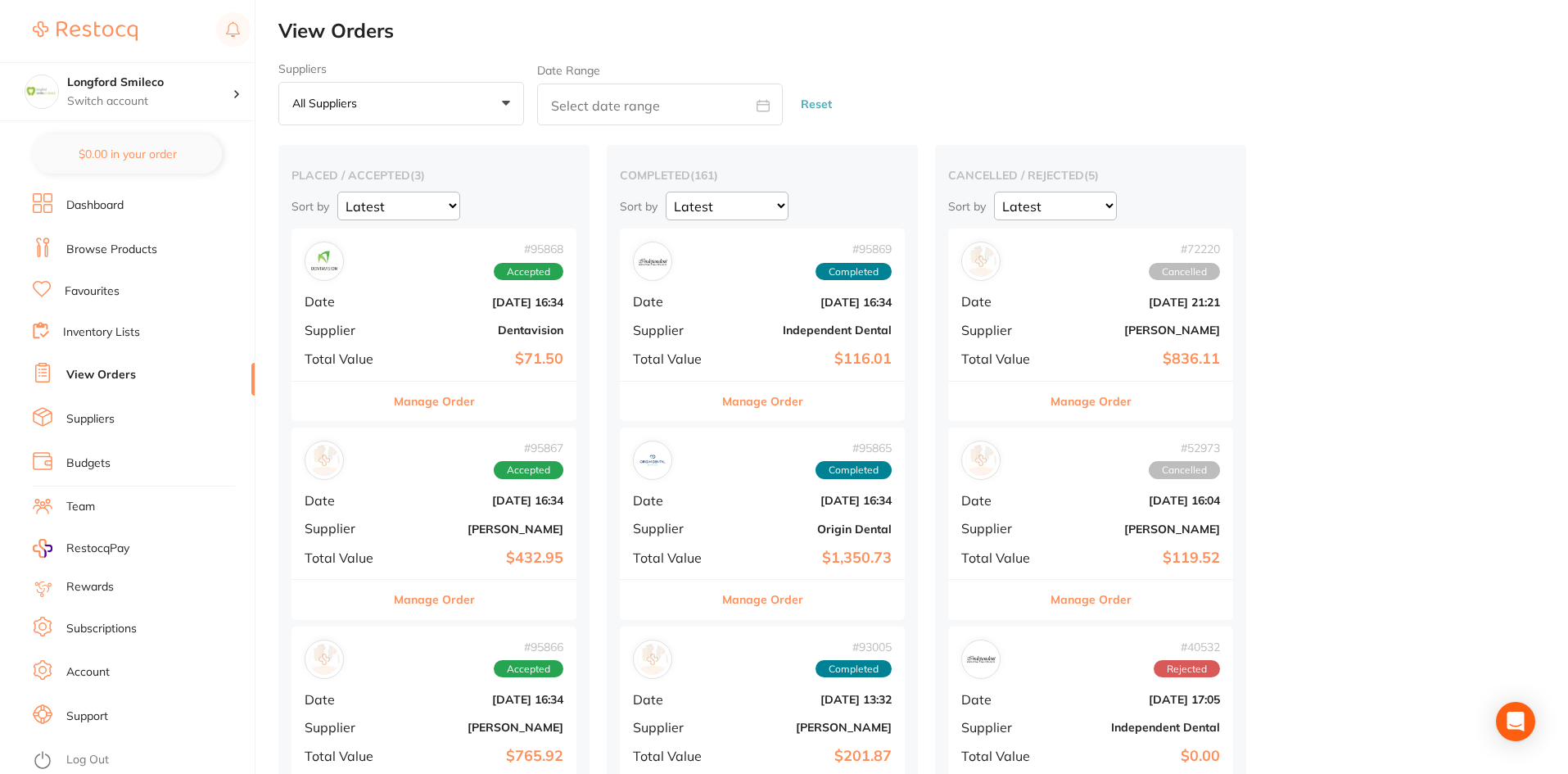
click at [503, 307] on b "[DATE] 16:34" at bounding box center [481, 302] width 164 height 13
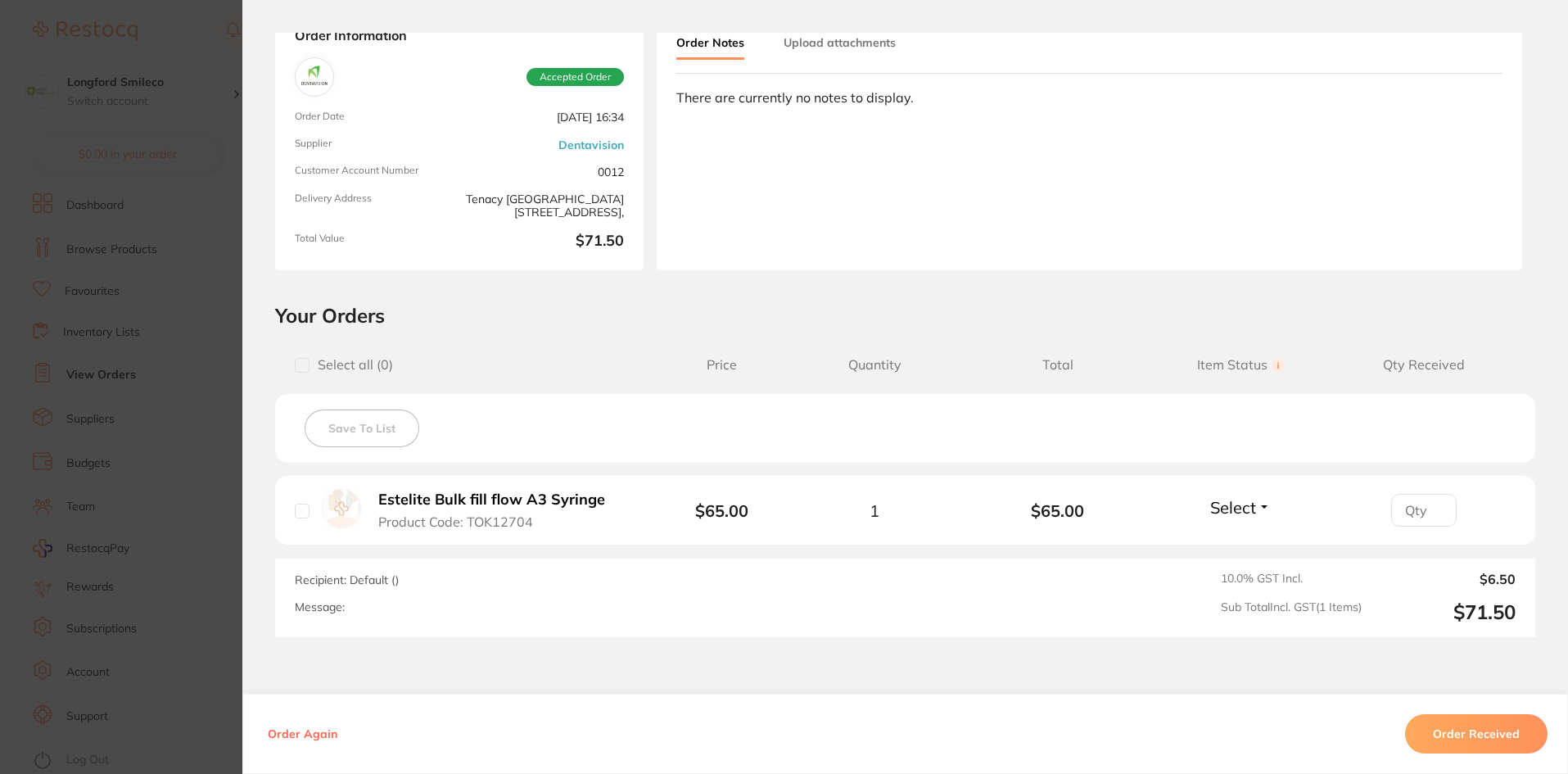
scroll to position [205, 0]
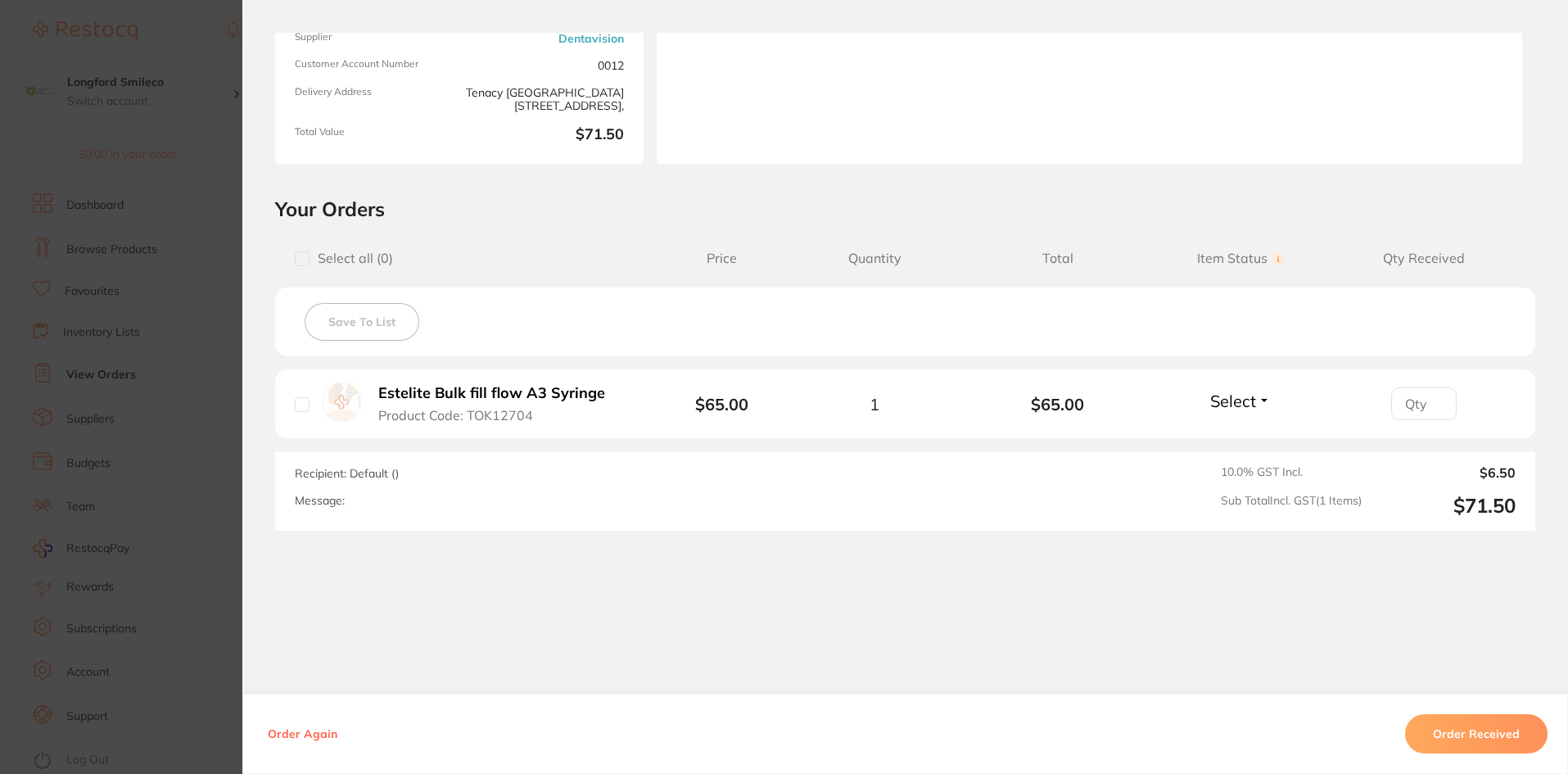
click at [1517, 735] on button "Order Received" at bounding box center [1476, 733] width 143 height 39
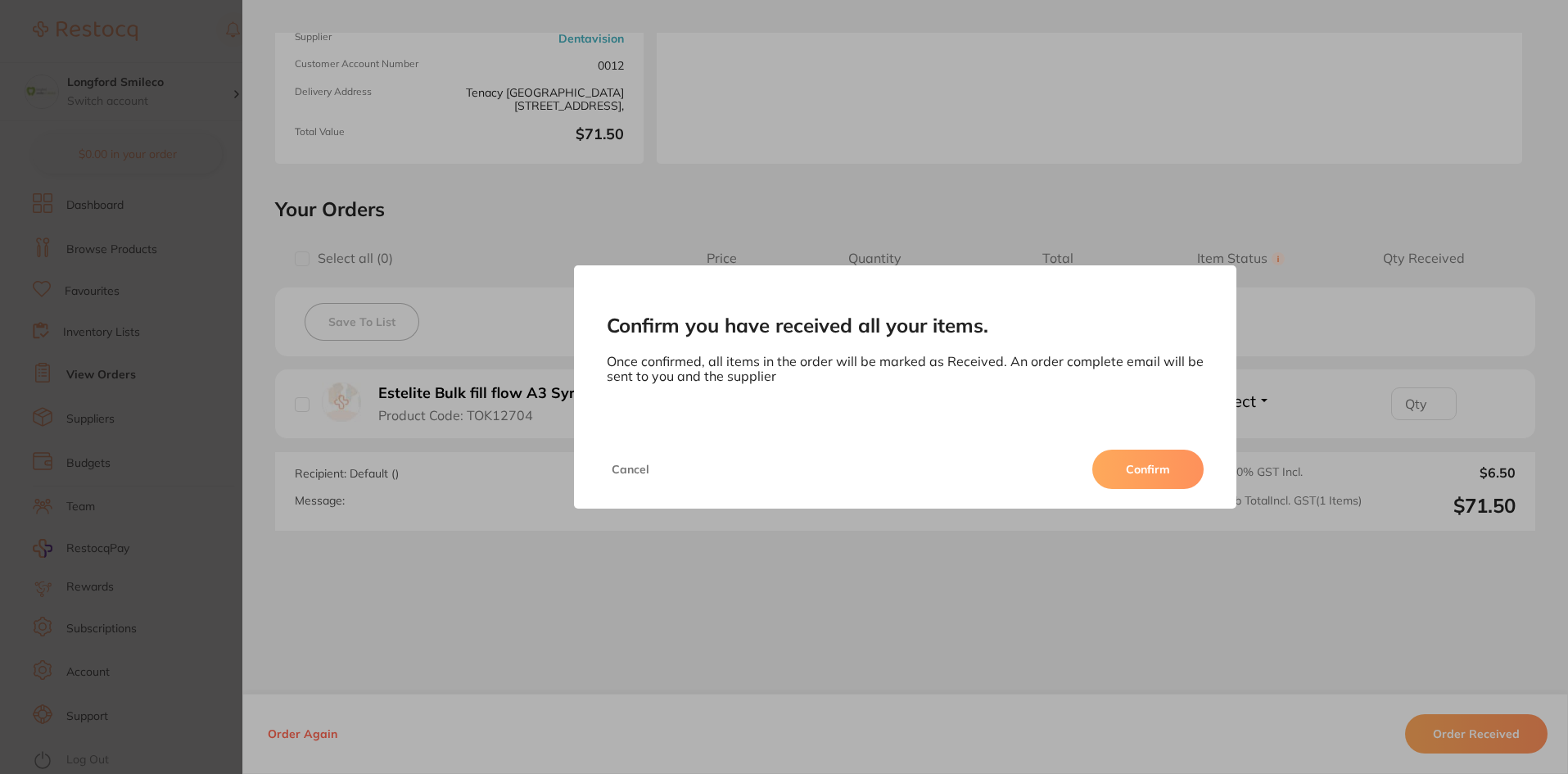
click at [1165, 471] on button "Confirm" at bounding box center [1148, 469] width 112 height 39
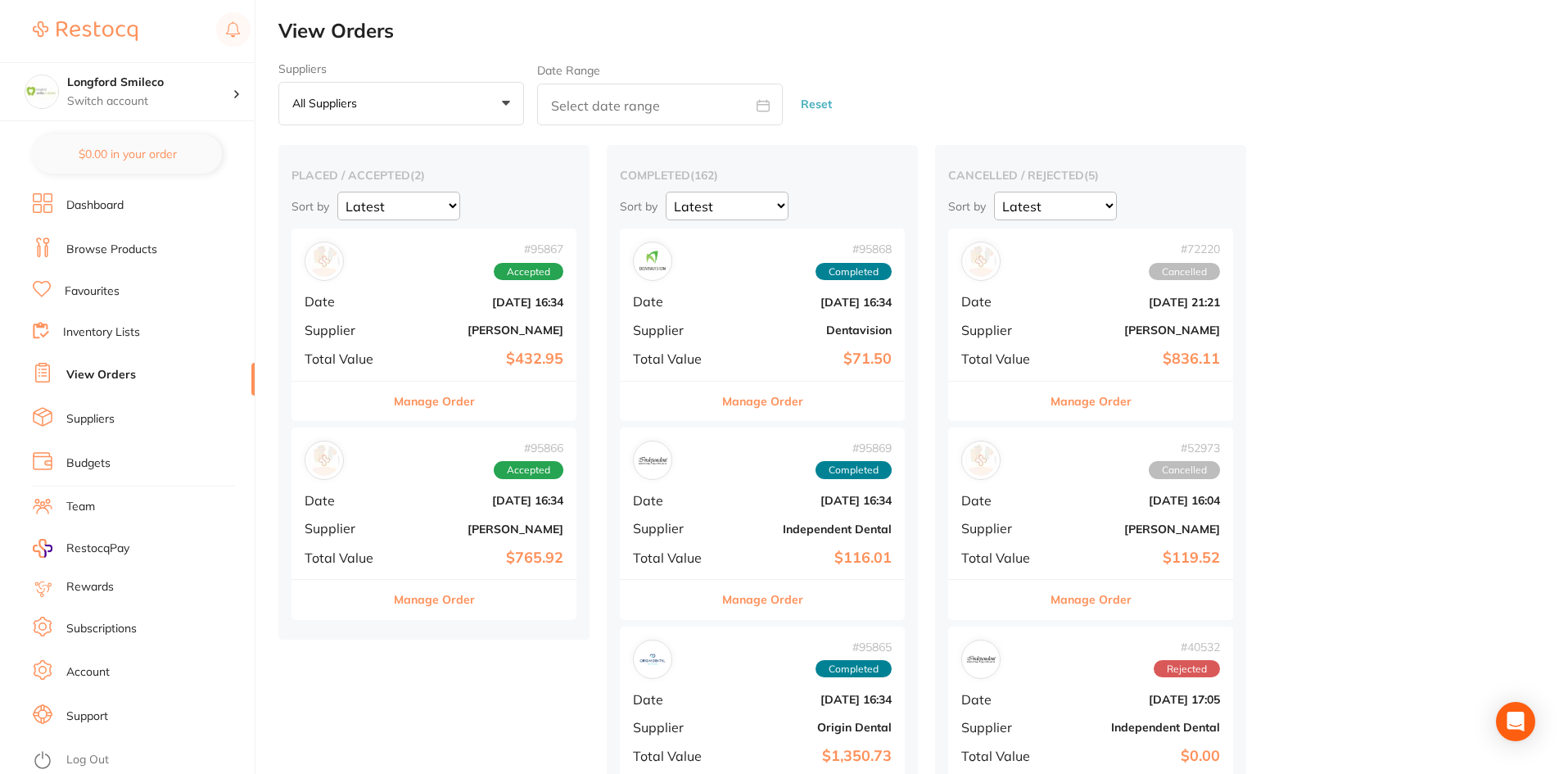
click at [453, 325] on b "[PERSON_NAME]" at bounding box center [481, 330] width 164 height 13
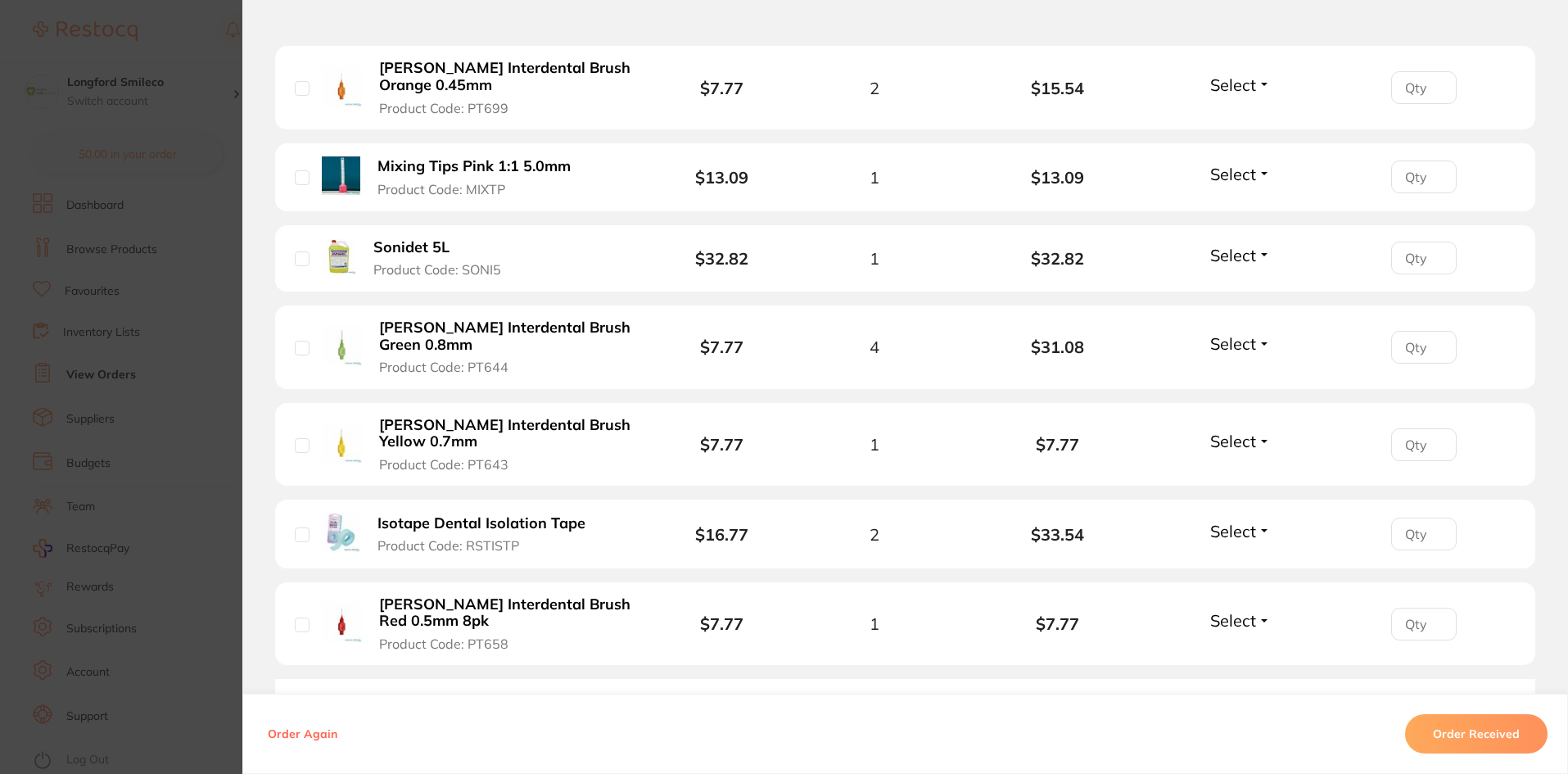
scroll to position [1310, 0]
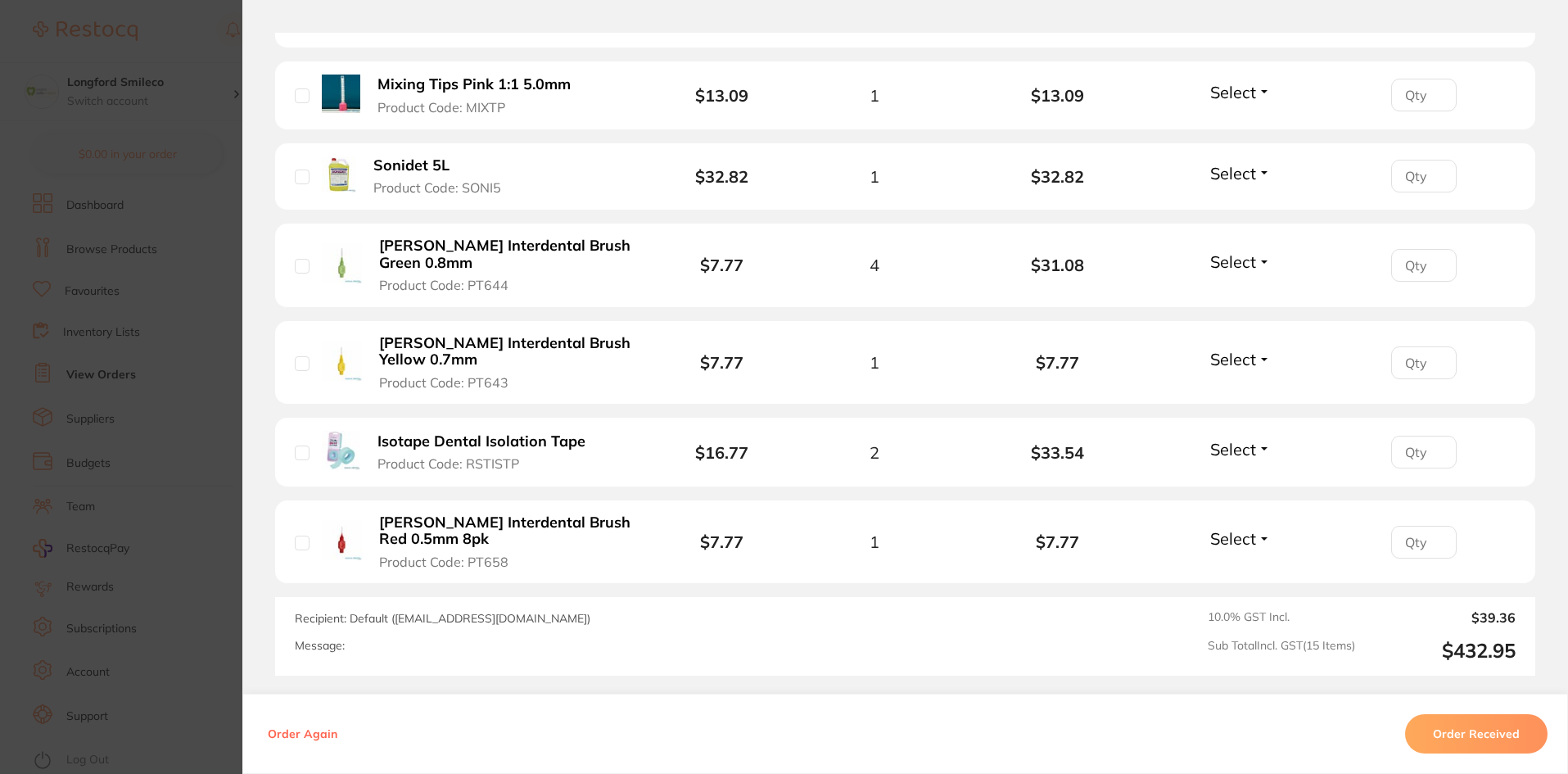
click at [1433, 729] on button "Order Received" at bounding box center [1476, 733] width 143 height 39
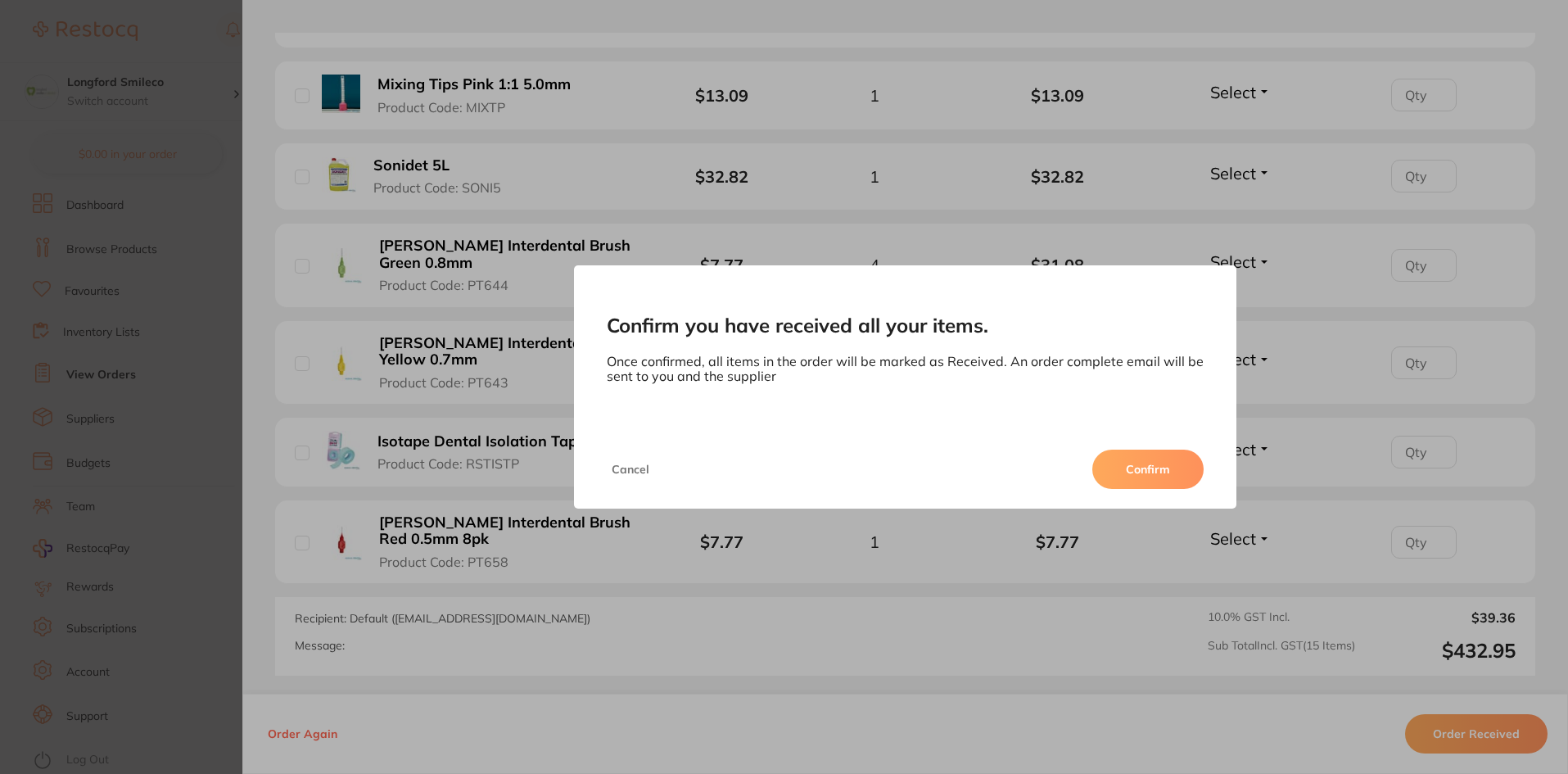
click at [1144, 479] on button "Confirm" at bounding box center [1148, 469] width 112 height 39
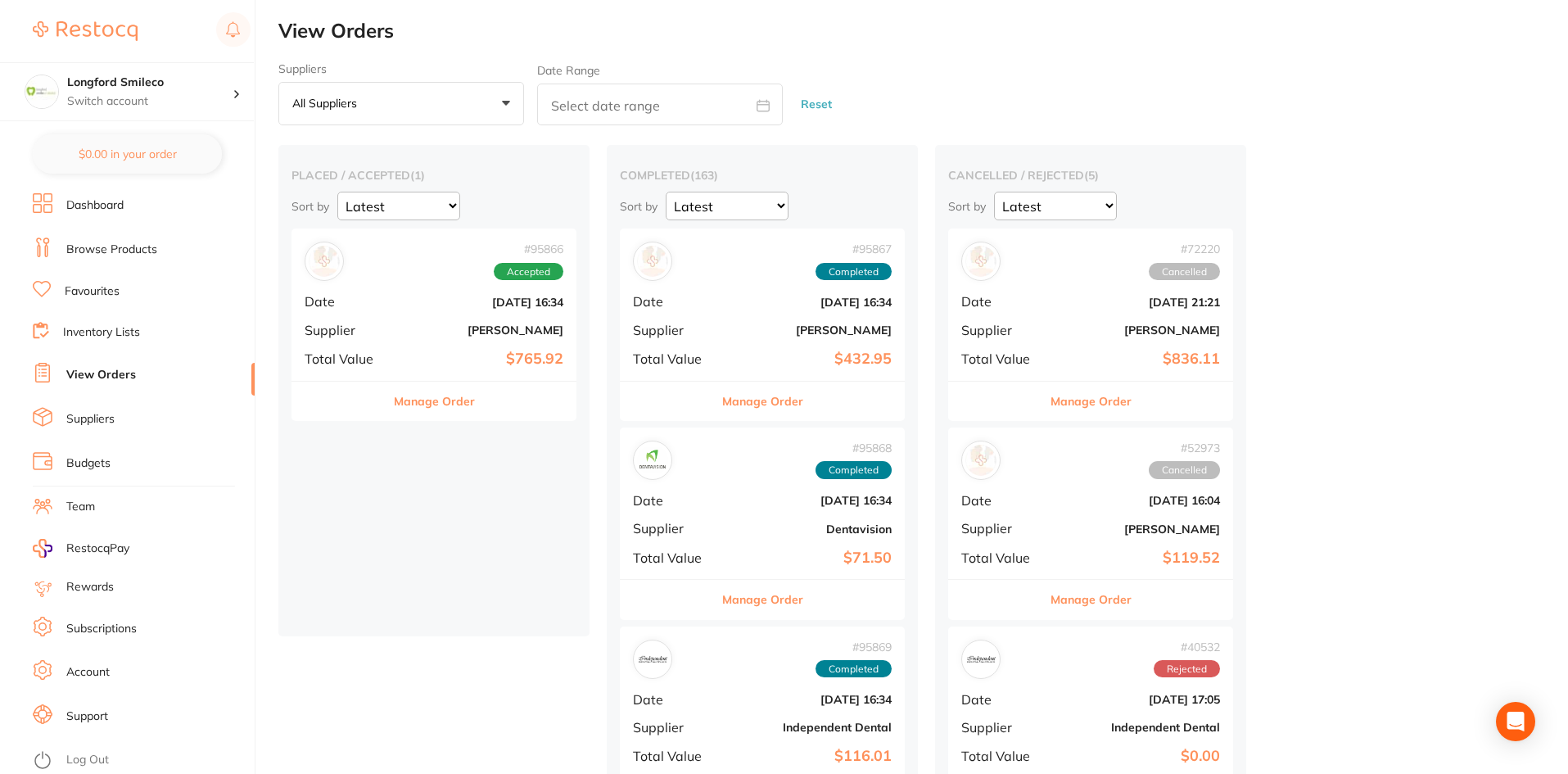
click at [437, 344] on div "# 95866 Accepted Date [DATE] 16:34 Supplier [PERSON_NAME] Total Value $765.92" at bounding box center [434, 304] width 285 height 152
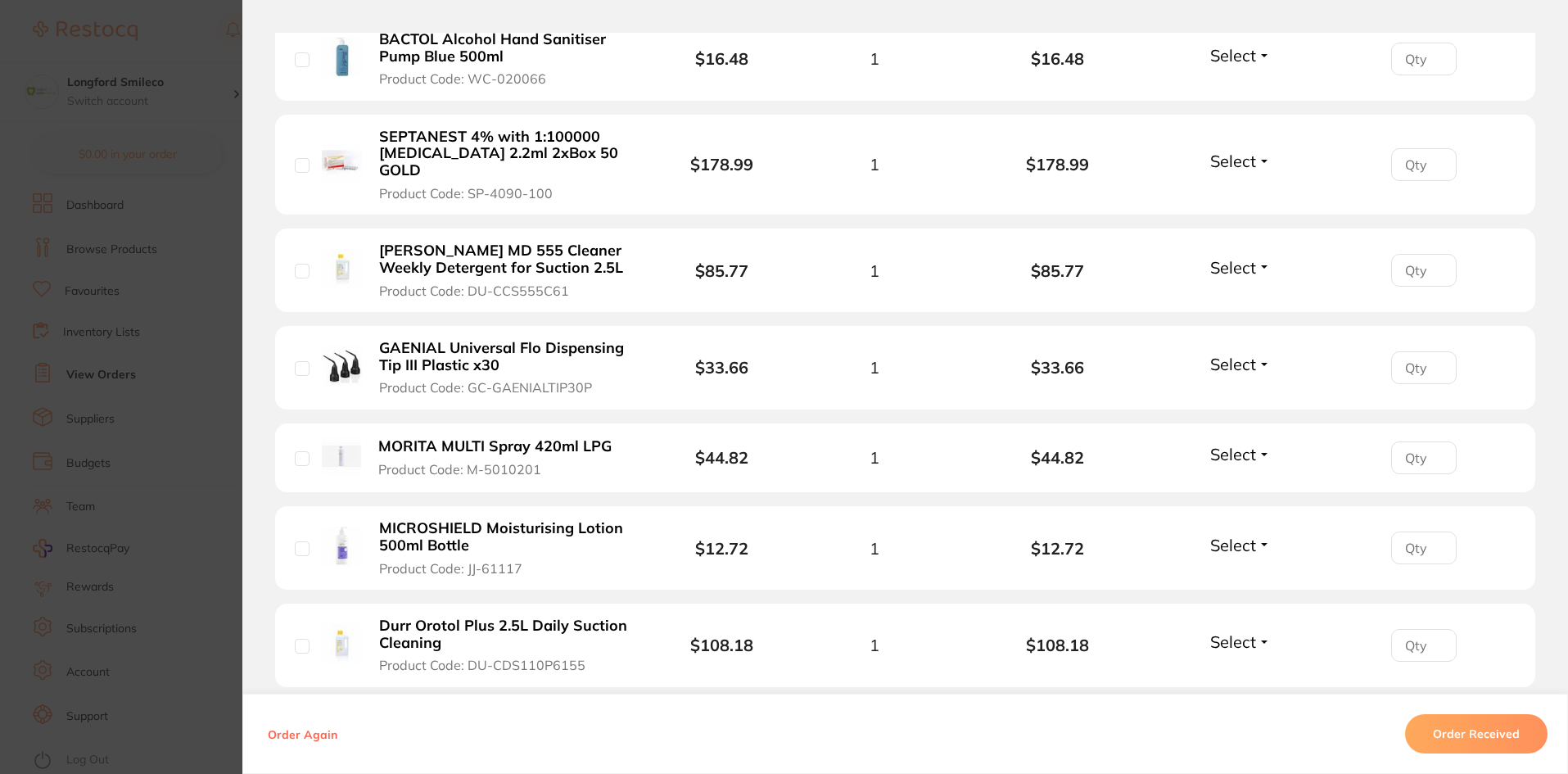
scroll to position [410, 0]
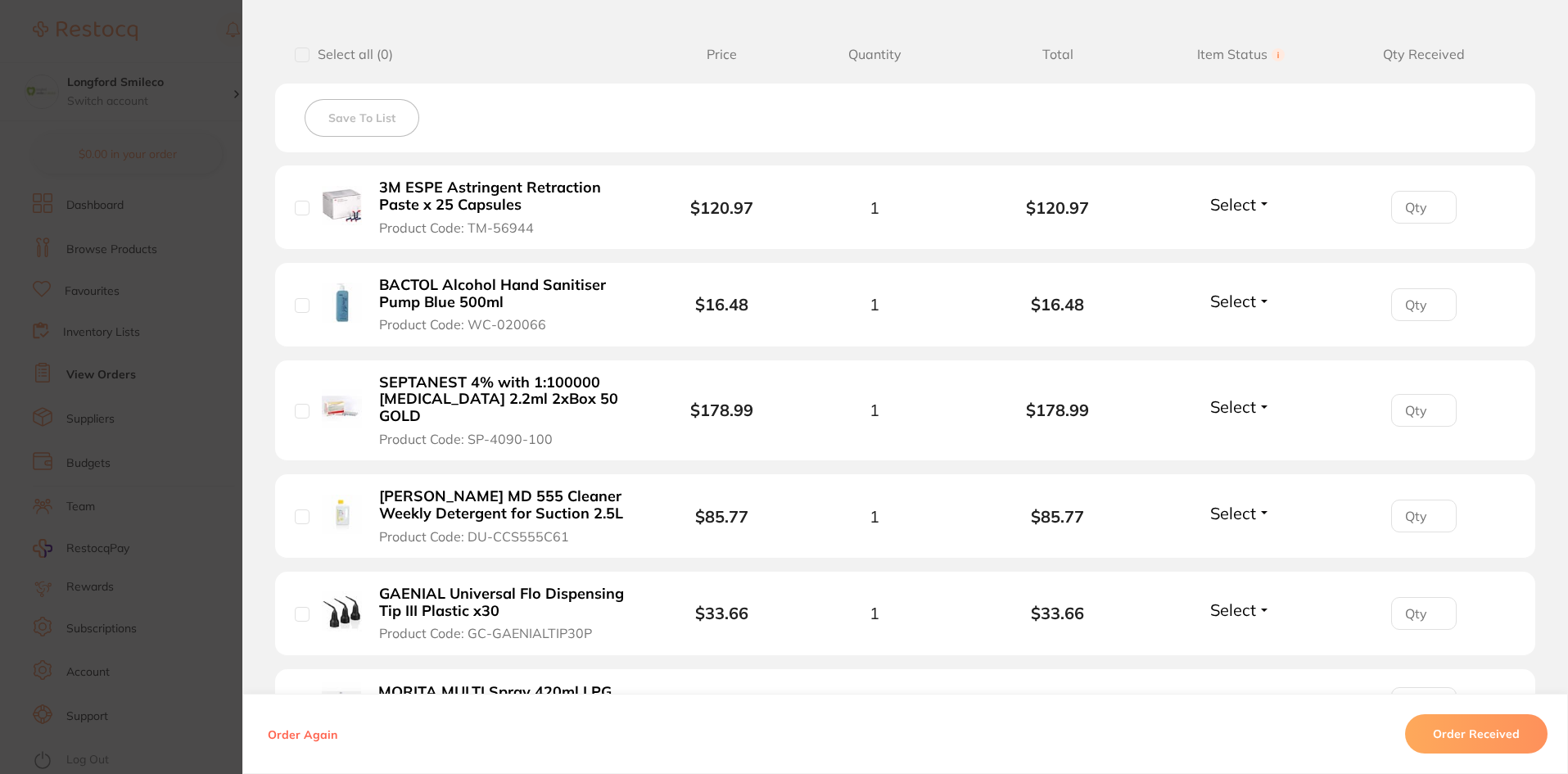
click at [1491, 741] on button "Order Received" at bounding box center [1476, 733] width 143 height 39
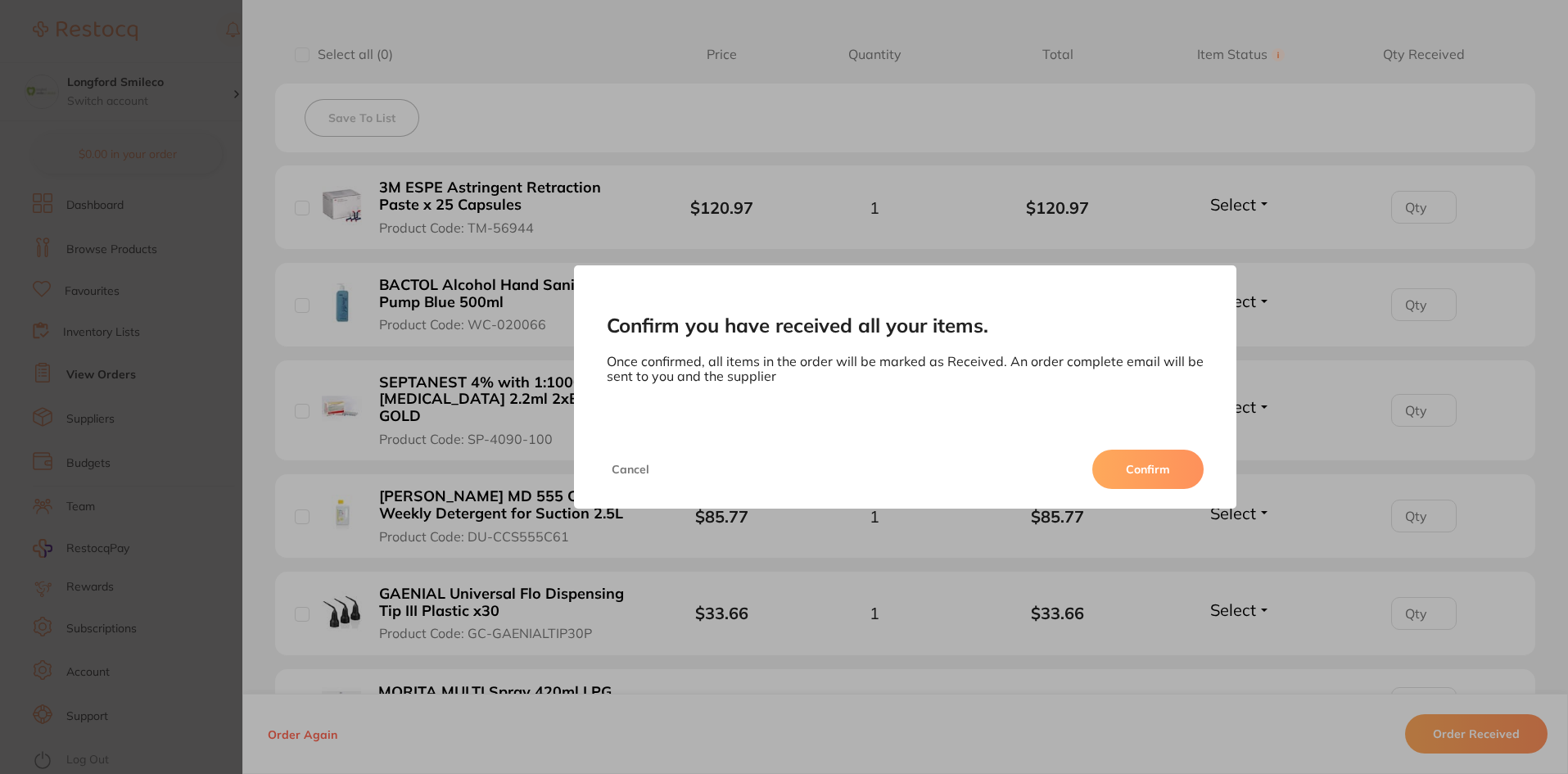
click at [1137, 474] on button "Confirm" at bounding box center [1148, 469] width 112 height 39
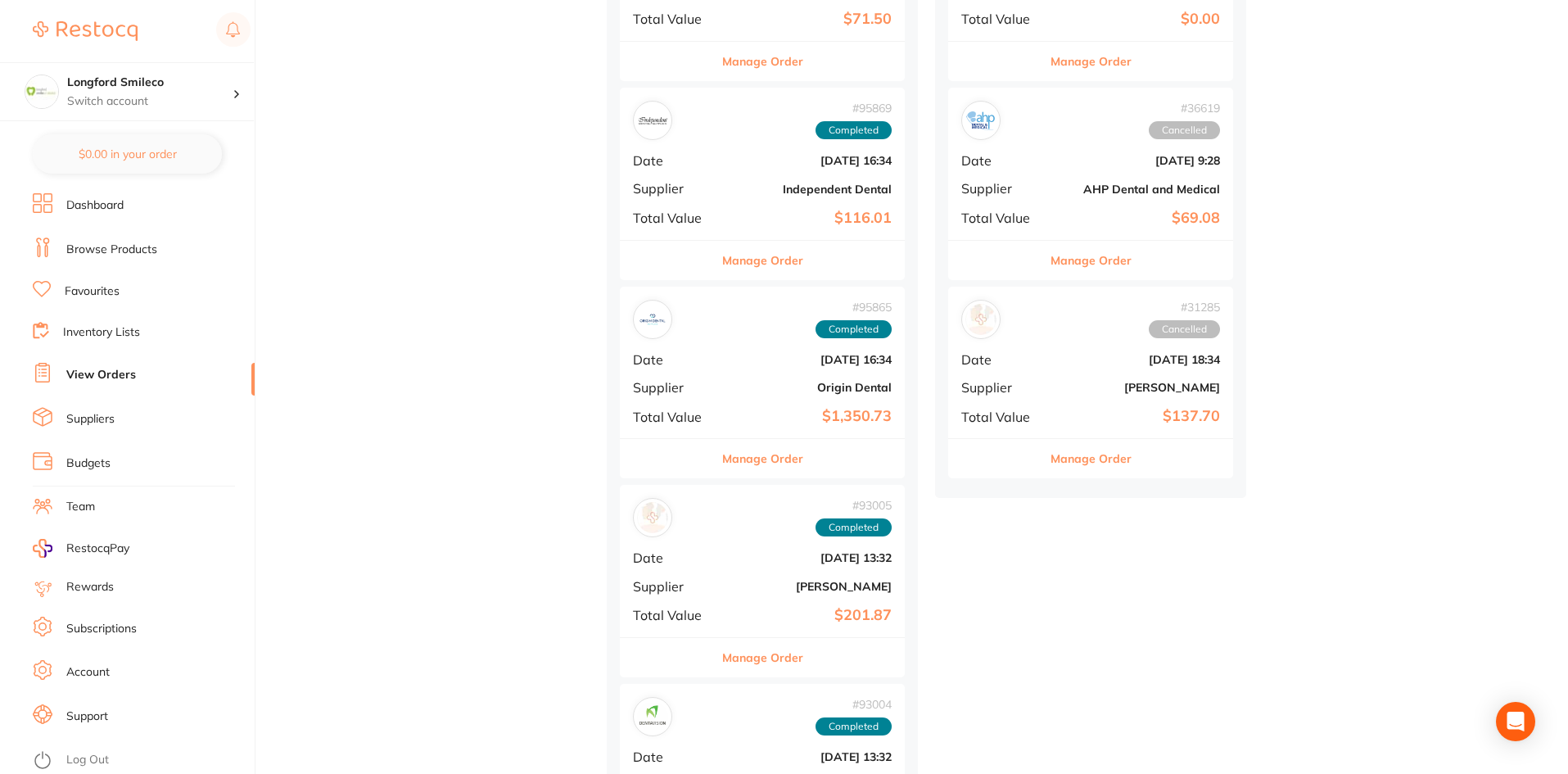
scroll to position [819, 0]
